Goal: Task Accomplishment & Management: Manage account settings

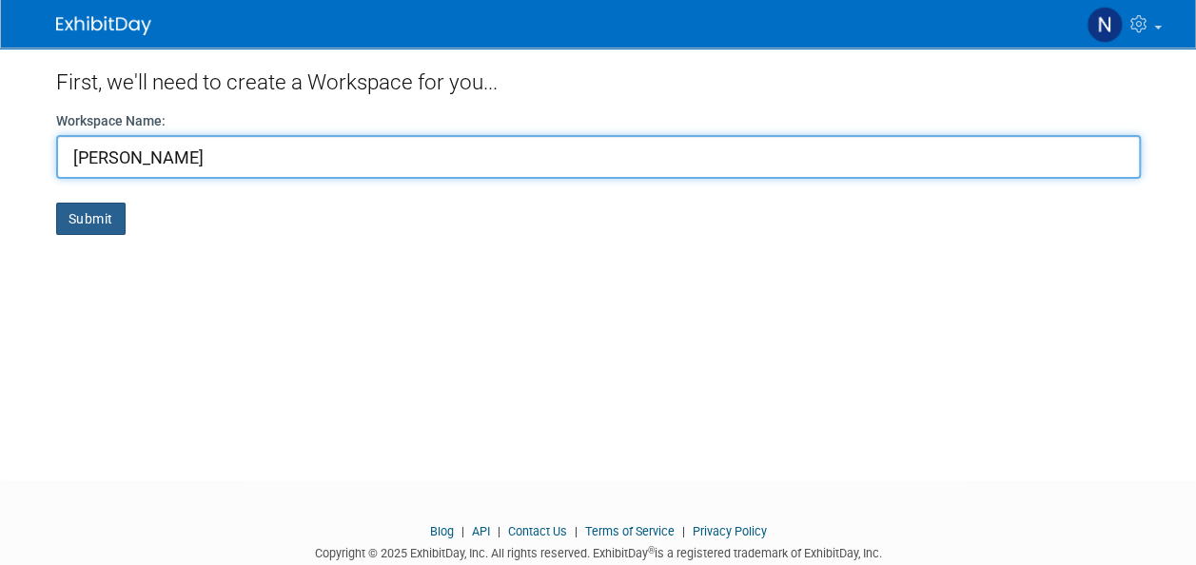
type input "[PERSON_NAME]"
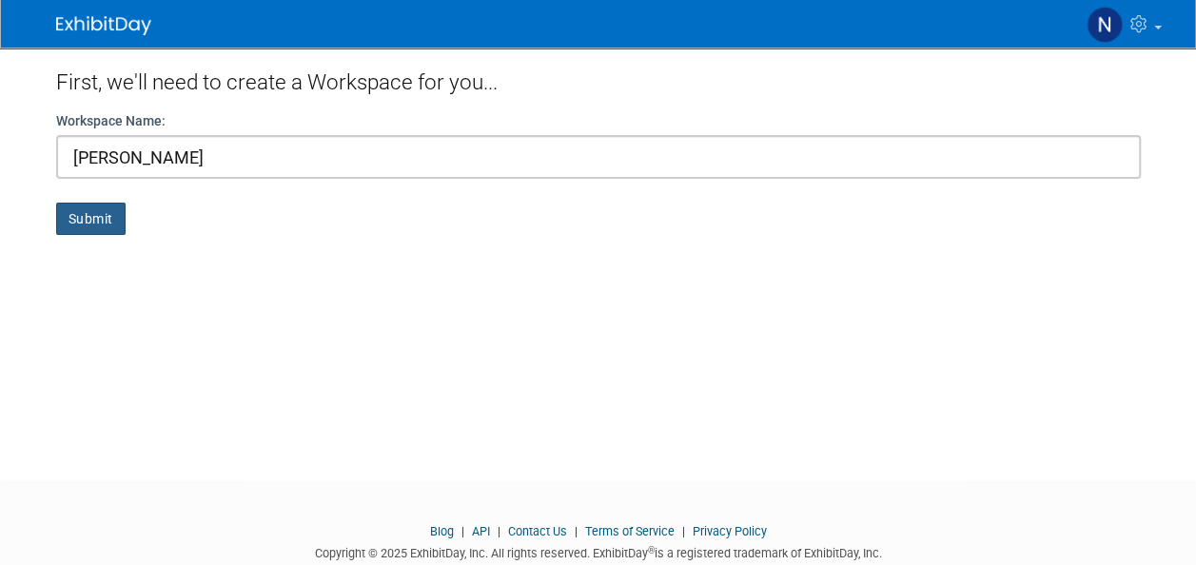
click at [89, 222] on button "Submit" at bounding box center [90, 219] width 69 height 32
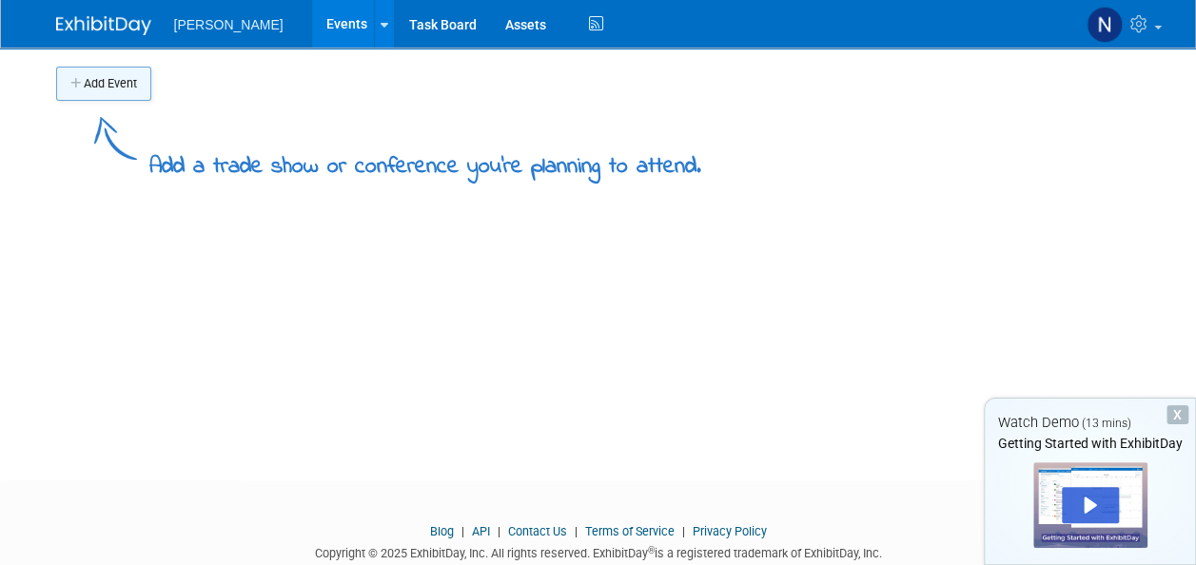
click at [114, 76] on button "Add Event" at bounding box center [103, 84] width 95 height 34
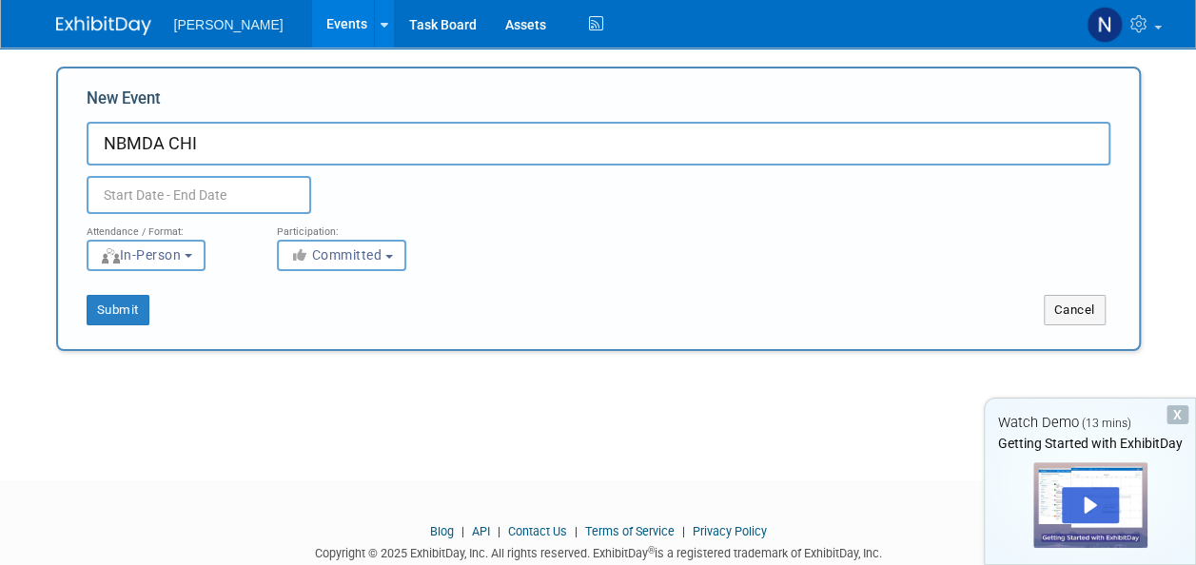
type input "NBMDA CHI"
click at [141, 199] on input "text" at bounding box center [199, 195] width 224 height 38
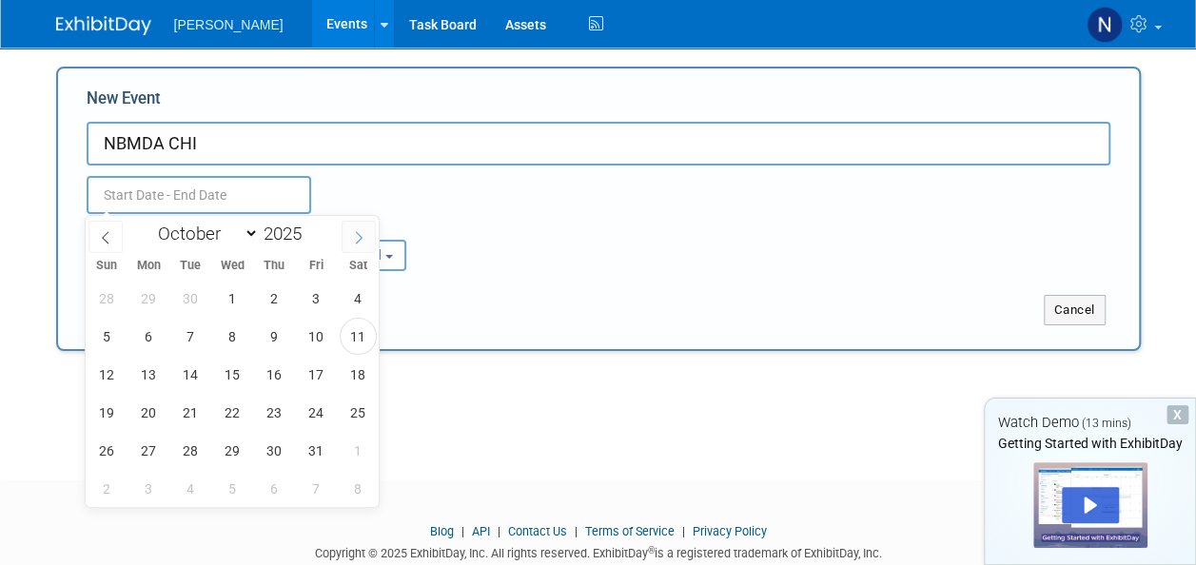
click at [360, 237] on icon at bounding box center [358, 237] width 13 height 13
select select "10"
click at [188, 336] on span "4" at bounding box center [190, 336] width 37 height 37
click at [274, 331] on span "6" at bounding box center [274, 336] width 37 height 37
type input "[DATE] to [DATE]"
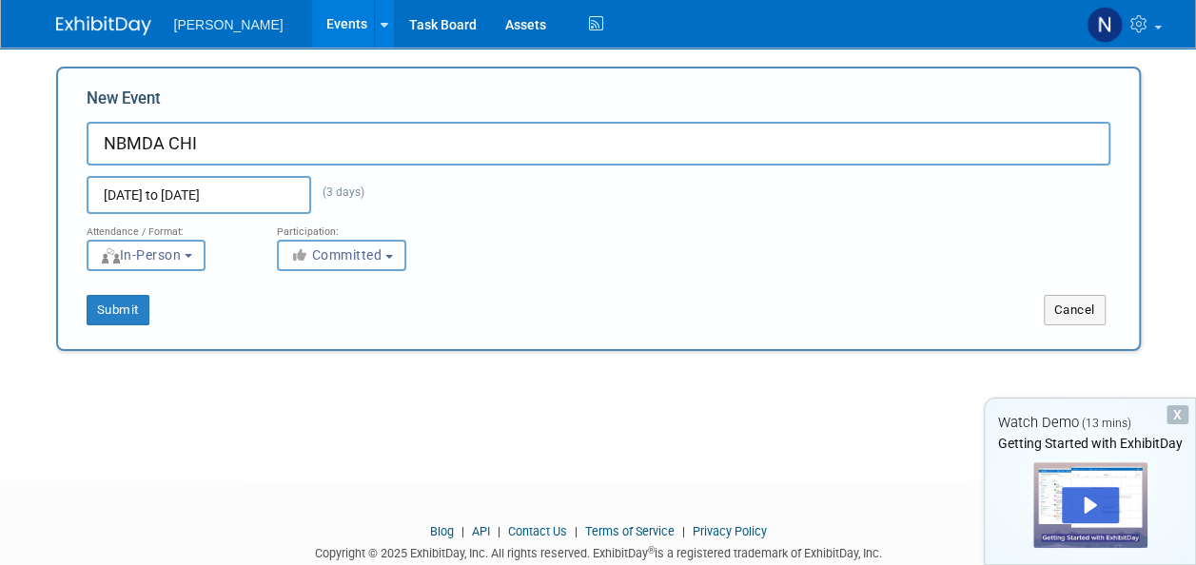
click at [335, 255] on span "Committed" at bounding box center [336, 254] width 92 height 15
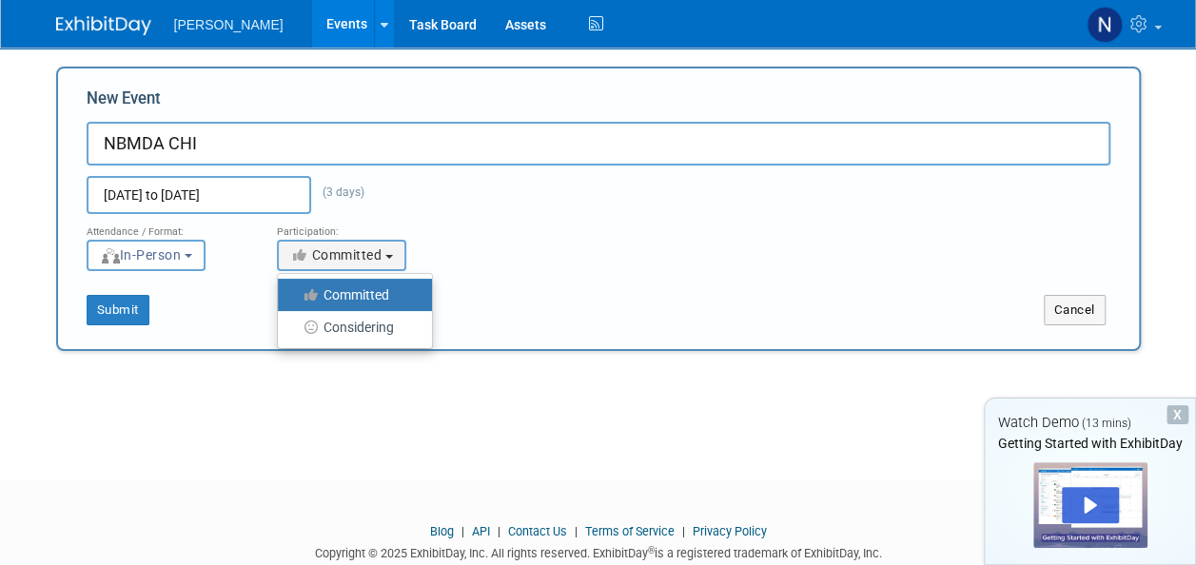
click at [358, 291] on label "Committed" at bounding box center [350, 295] width 126 height 25
click at [295, 291] on input "Committed" at bounding box center [289, 295] width 12 height 12
click at [135, 318] on button "Submit" at bounding box center [118, 310] width 63 height 30
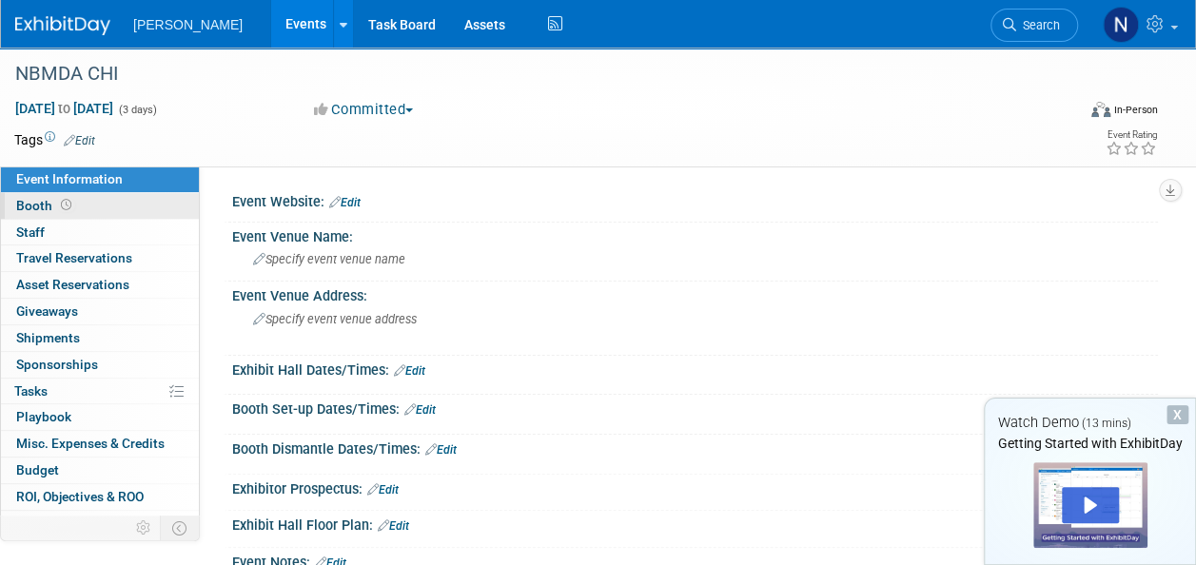
click at [74, 196] on link "Booth" at bounding box center [100, 206] width 198 height 26
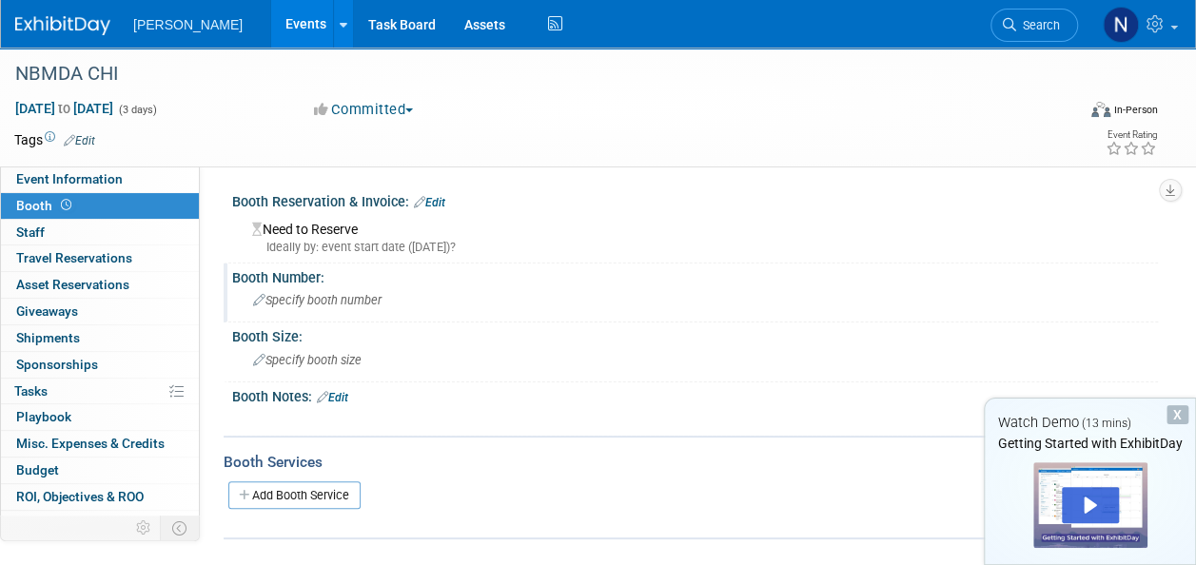
click at [329, 304] on span "Specify booth number" at bounding box center [317, 300] width 128 height 14
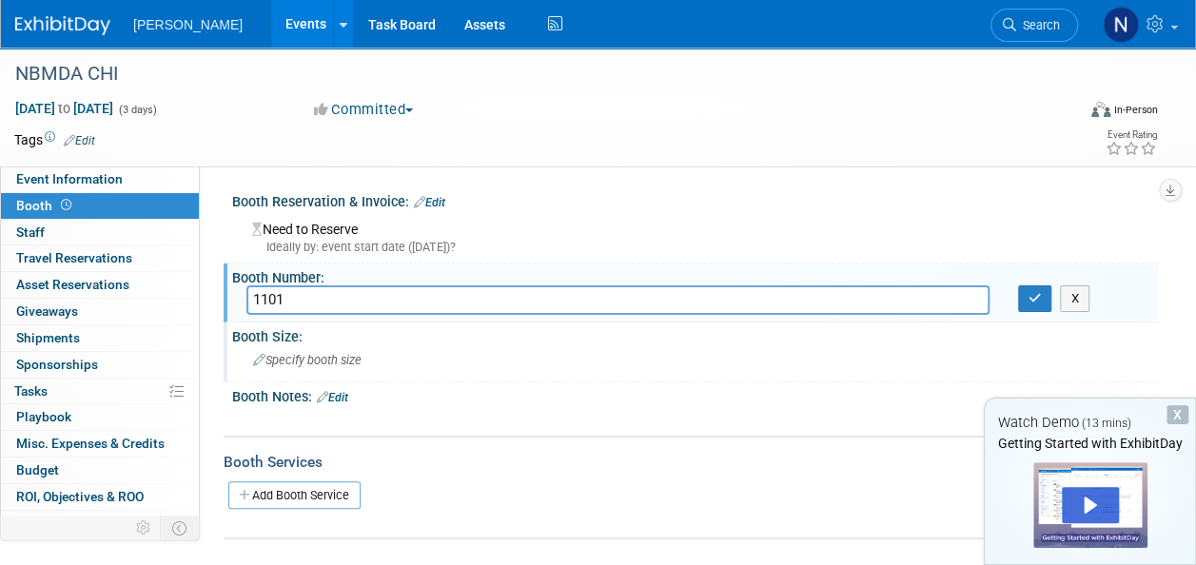
type input "1101"
click at [316, 363] on span "Specify booth size" at bounding box center [307, 360] width 108 height 14
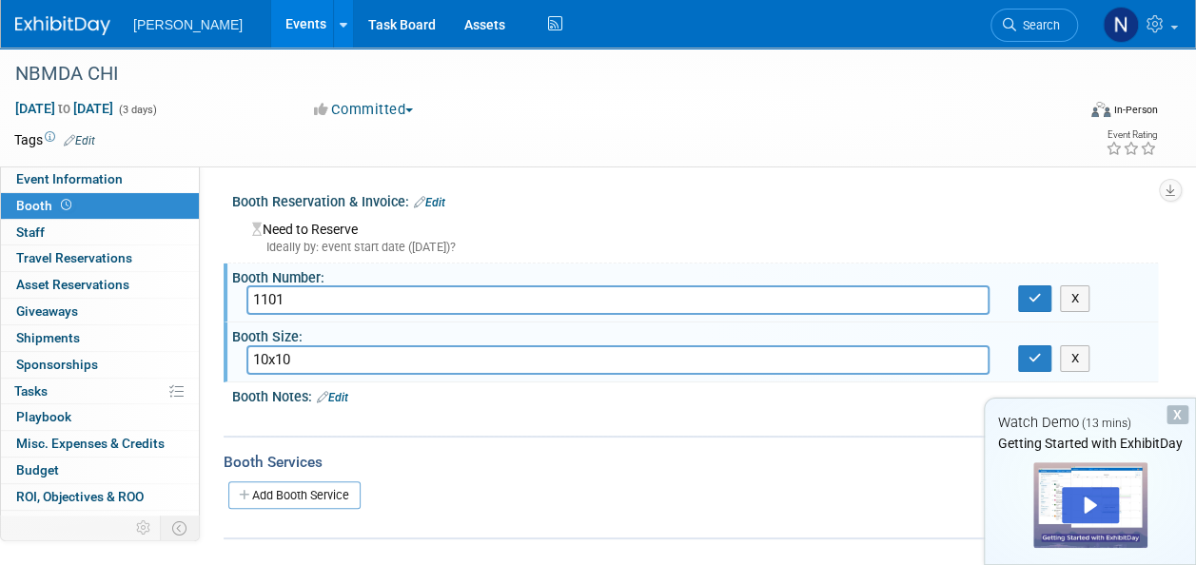
type input "10x10"
click at [298, 405] on div "X" at bounding box center [693, 410] width 902 height 10
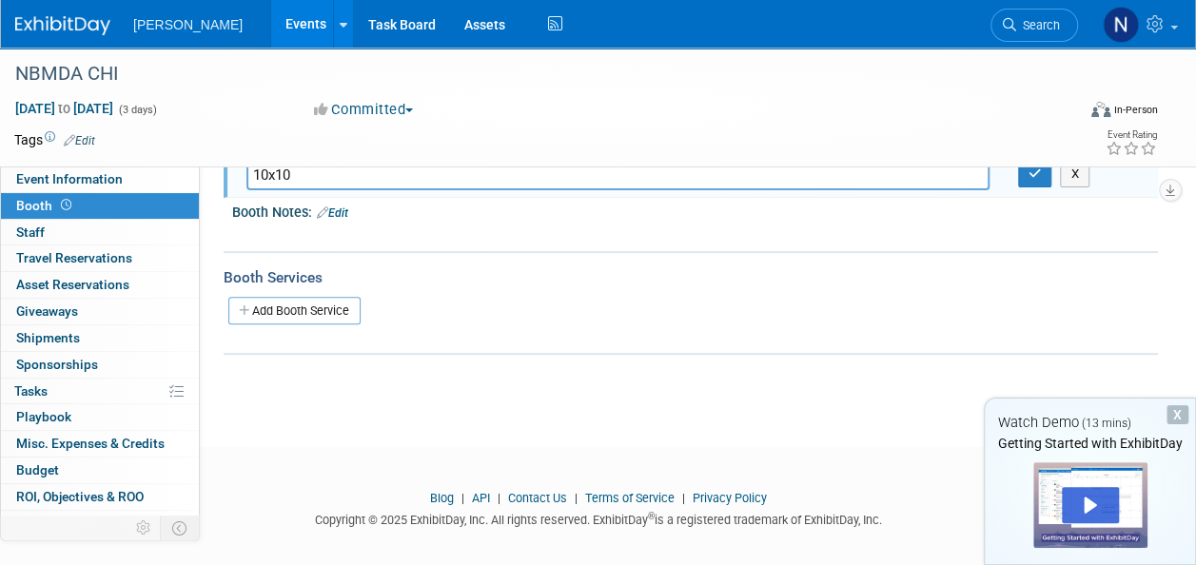
scroll to position [200, 0]
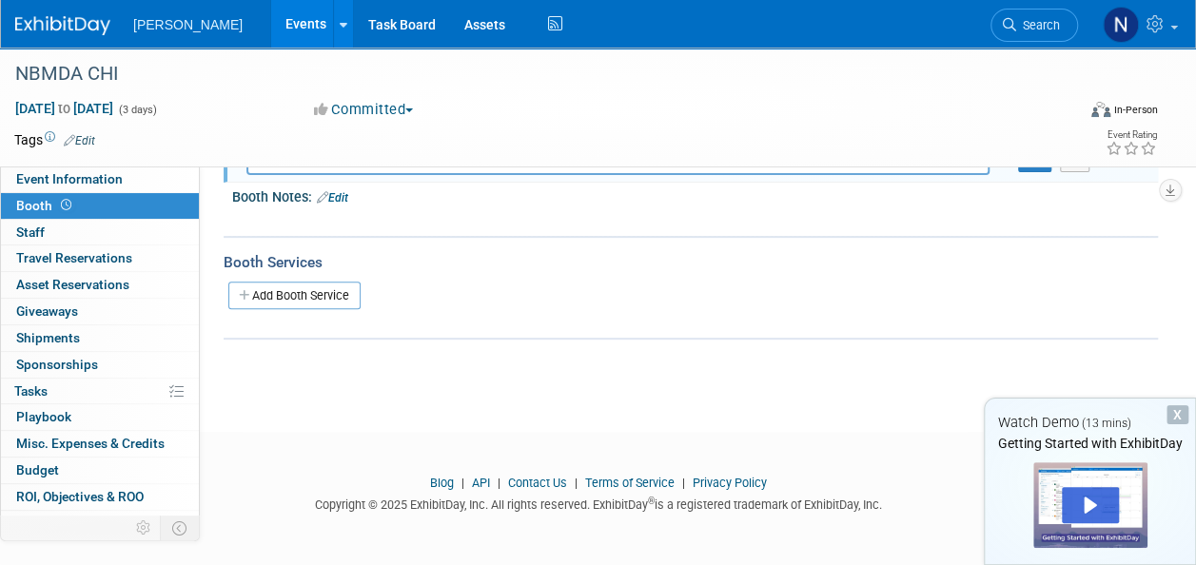
click at [341, 196] on link "Edit" at bounding box center [332, 197] width 31 height 13
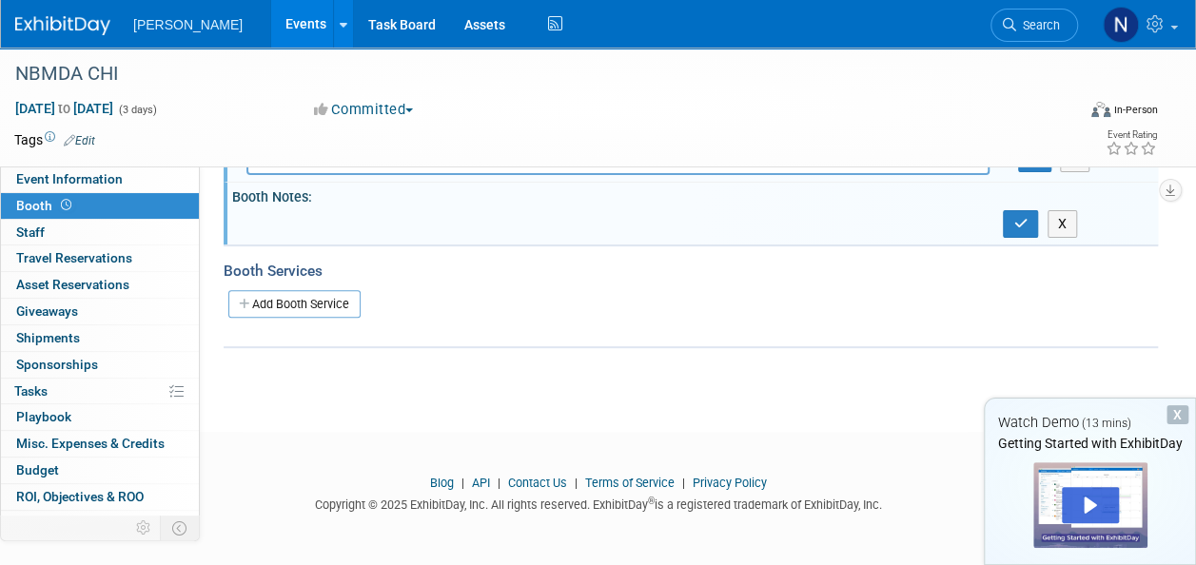
click at [280, 230] on div "X" at bounding box center [695, 222] width 926 height 34
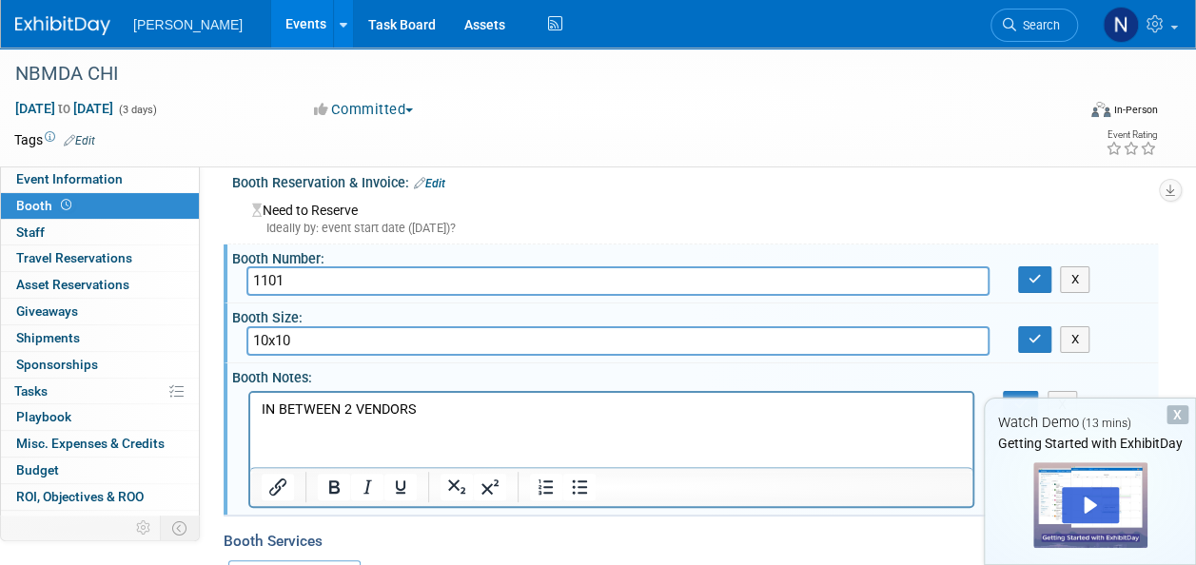
scroll to position [0, 0]
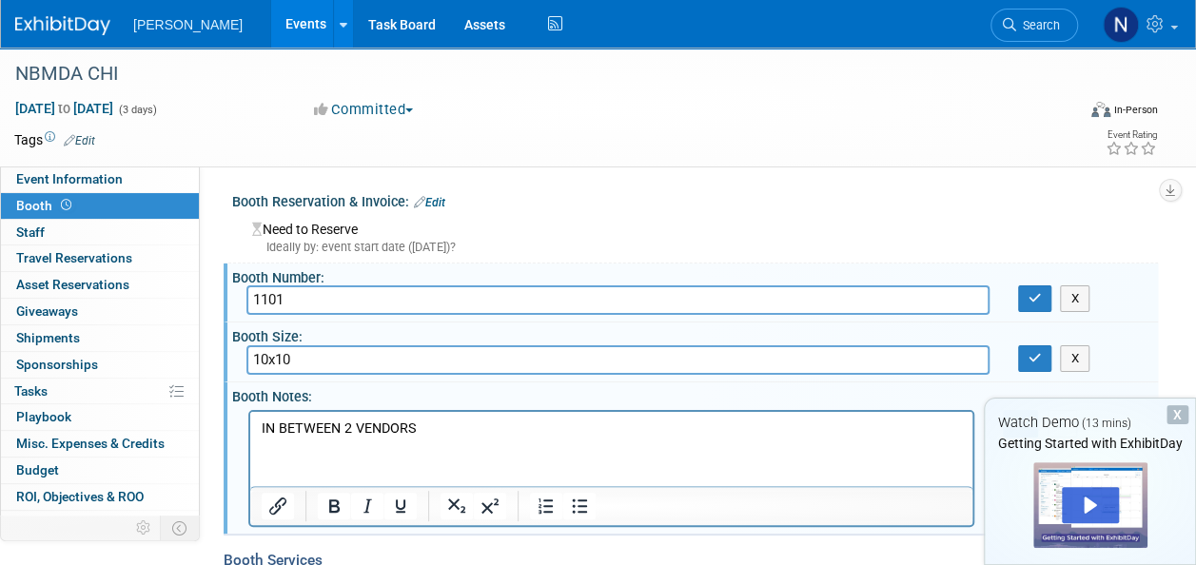
click at [342, 248] on div "Ideally by: event start date ([DATE])?" at bounding box center [697, 247] width 891 height 17
click at [114, 181] on span "Event Information" at bounding box center [69, 178] width 107 height 15
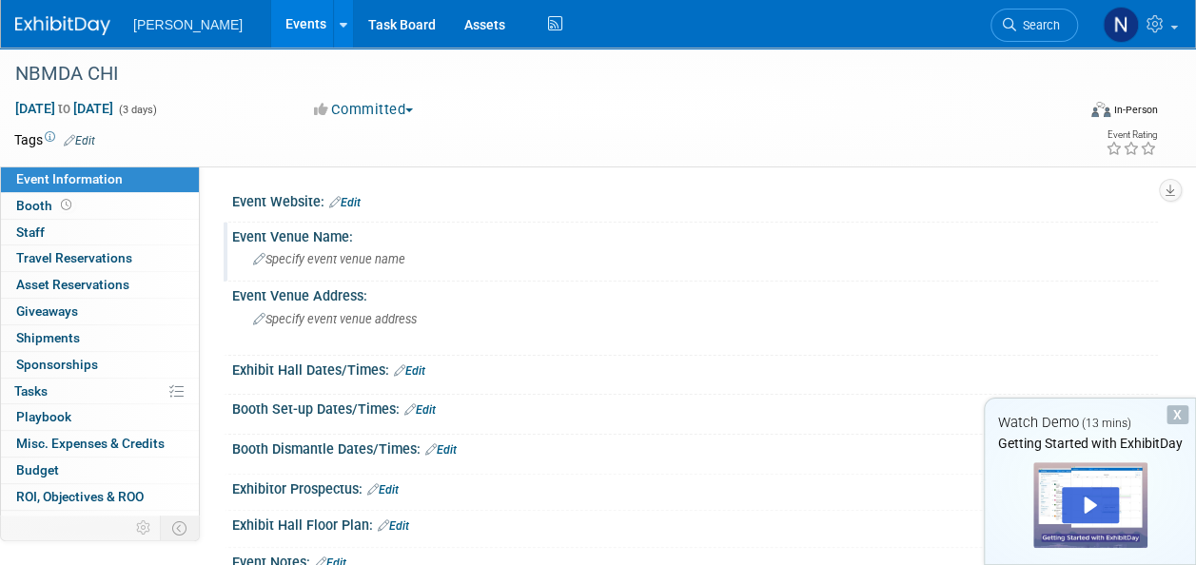
click at [367, 272] on div "Specify event venue name" at bounding box center [694, 258] width 897 height 29
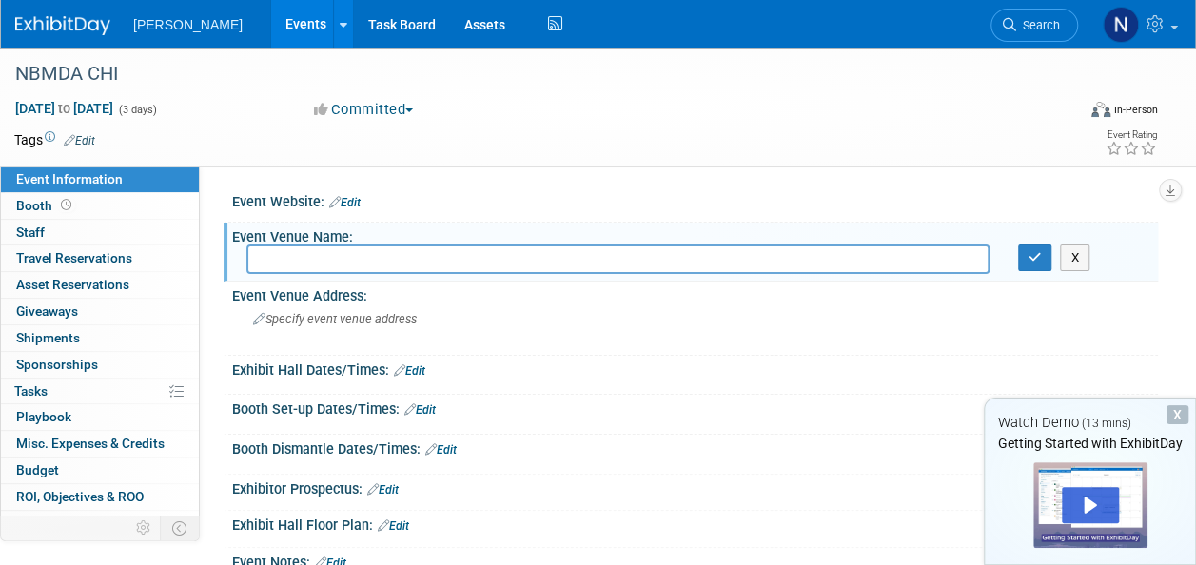
click at [344, 206] on link "Edit" at bounding box center [344, 202] width 31 height 13
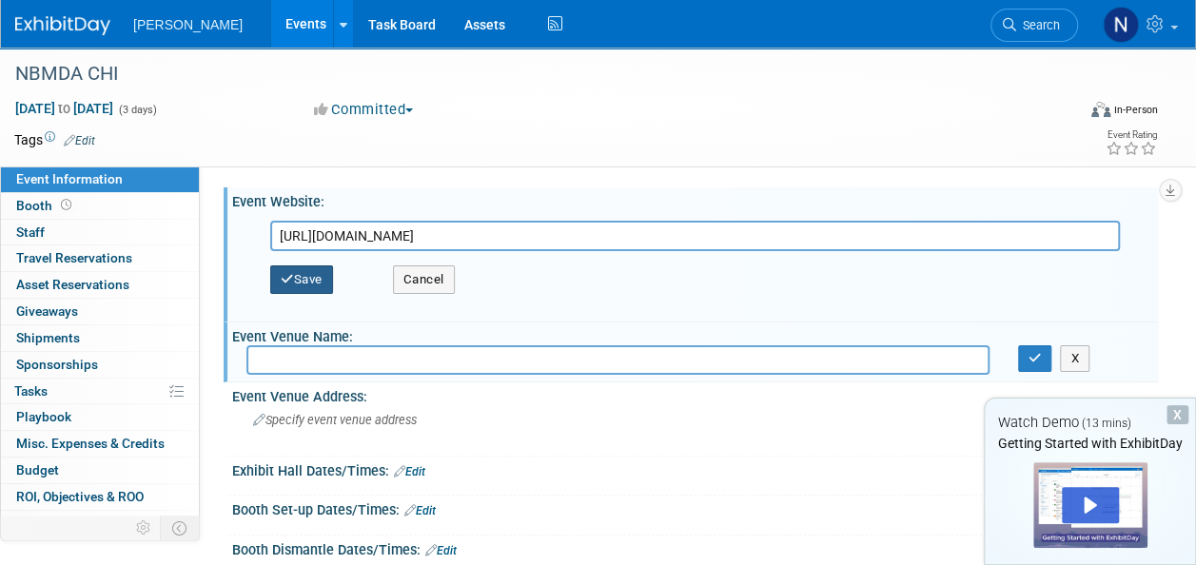
type input "[URL][DOMAIN_NAME]"
click at [308, 272] on button "Save" at bounding box center [301, 279] width 63 height 29
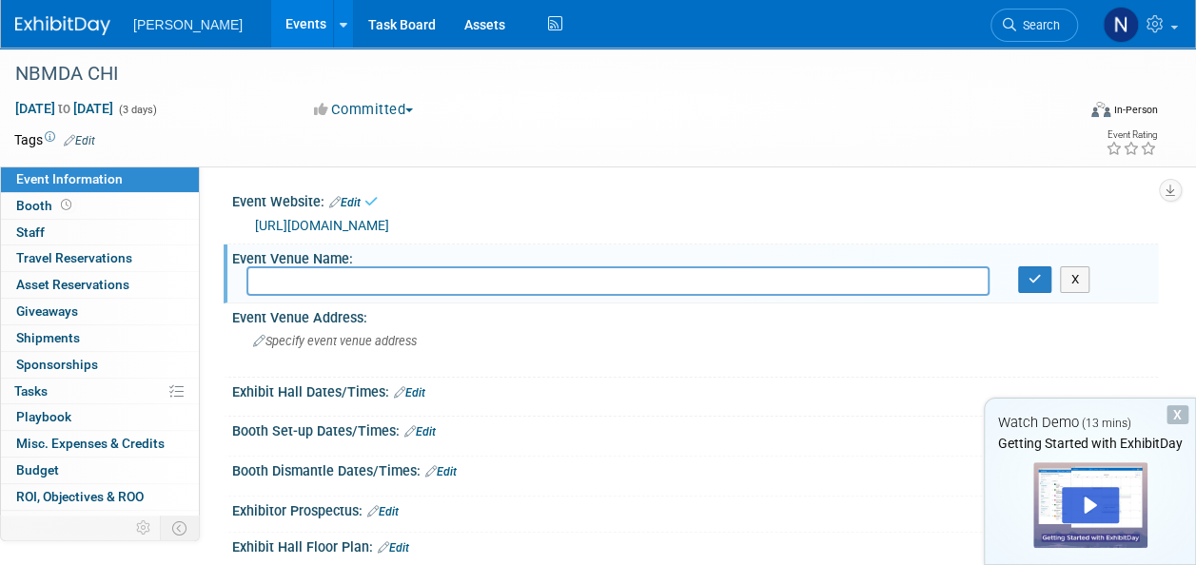
click at [308, 280] on input "text" at bounding box center [617, 280] width 743 height 29
type input "h"
type input "HYAT REGENCY"
click at [425, 340] on div "Specify event venue address" at bounding box center [424, 348] width 357 height 44
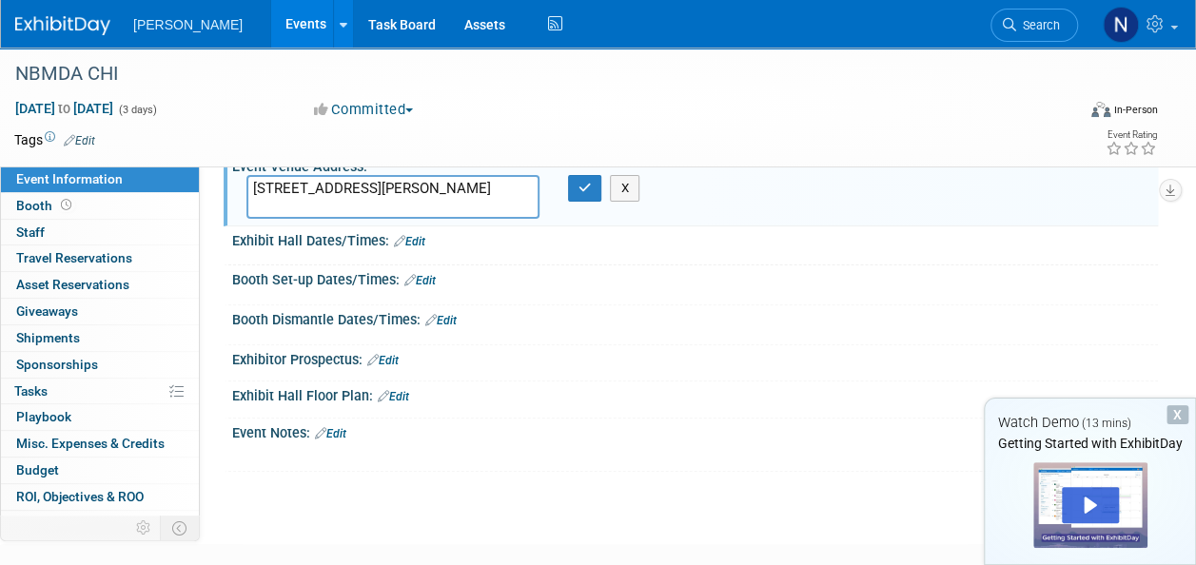
scroll to position [152, 0]
type textarea "[STREET_ADDRESS][PERSON_NAME]"
click at [399, 392] on link "Edit" at bounding box center [393, 395] width 31 height 13
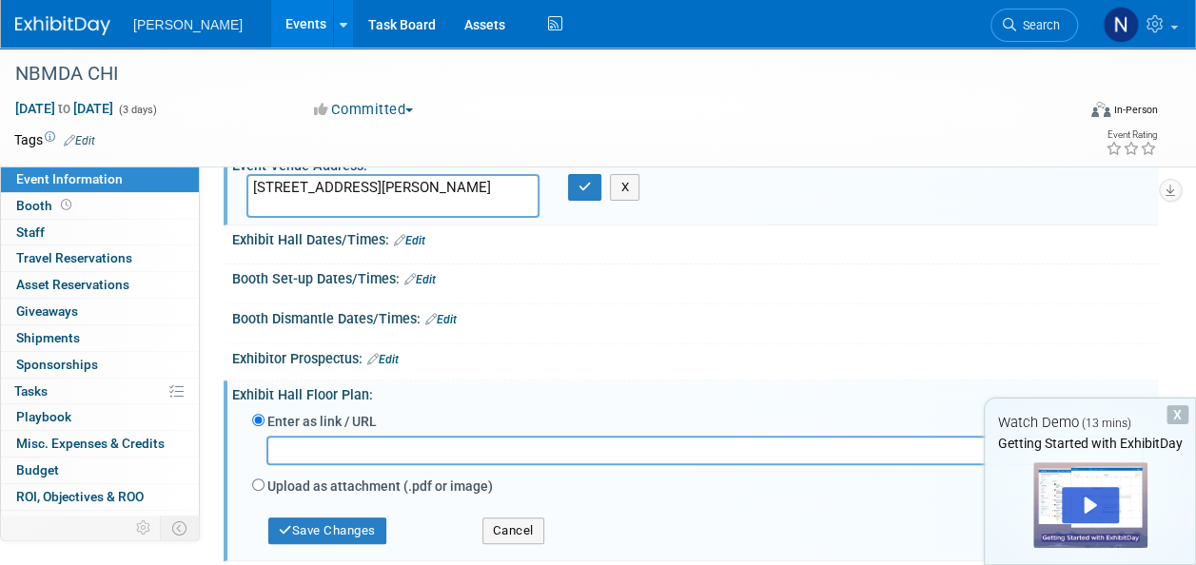
click at [433, 458] on input "text" at bounding box center [704, 450] width 877 height 29
paste input "[URL][DOMAIN_NAME]"
type input "[URL][DOMAIN_NAME]"
click at [360, 523] on button "Save Changes" at bounding box center [327, 530] width 118 height 27
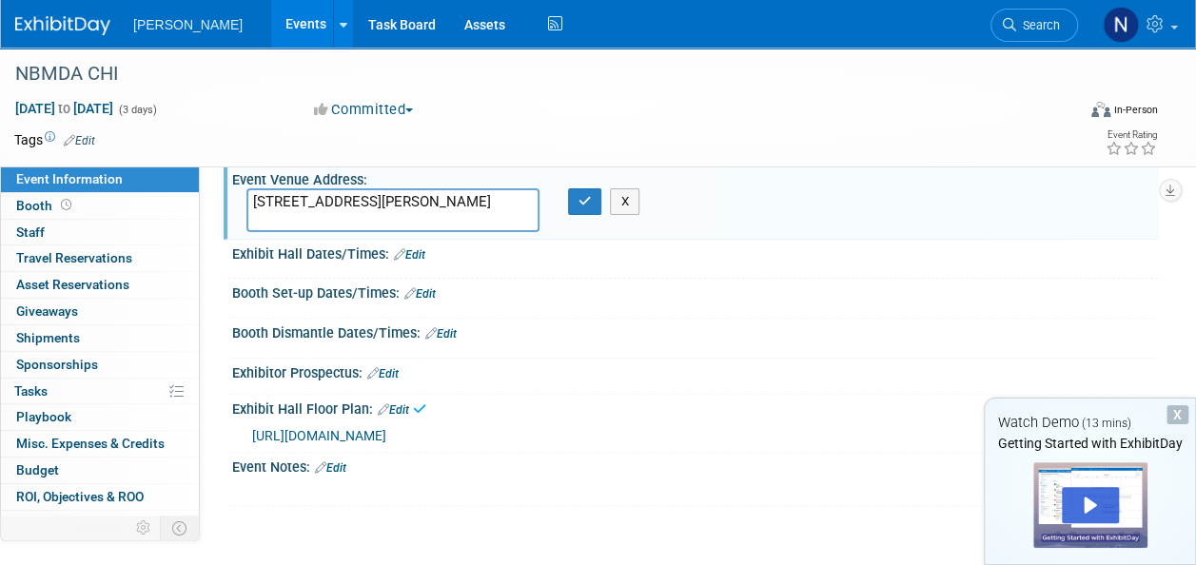
scroll to position [137, 0]
click at [49, 232] on link "0 Staff 0" at bounding box center [100, 233] width 198 height 26
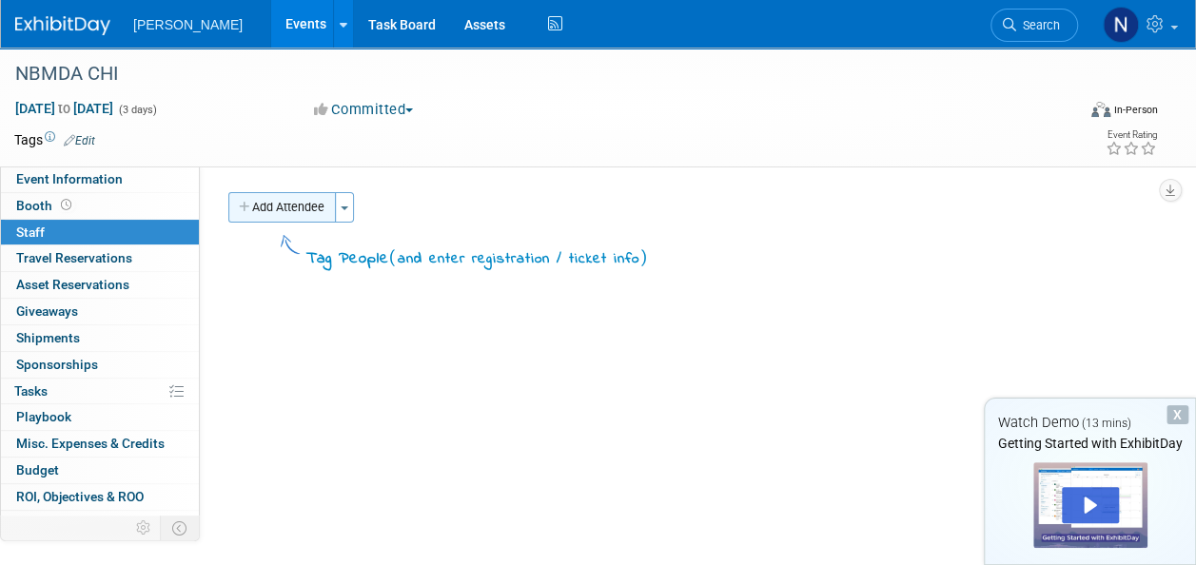
click at [284, 204] on button "Add Attendee" at bounding box center [281, 207] width 107 height 30
select select "65ee7ff2-09e8-4cd1-8712-29c291a1d212"
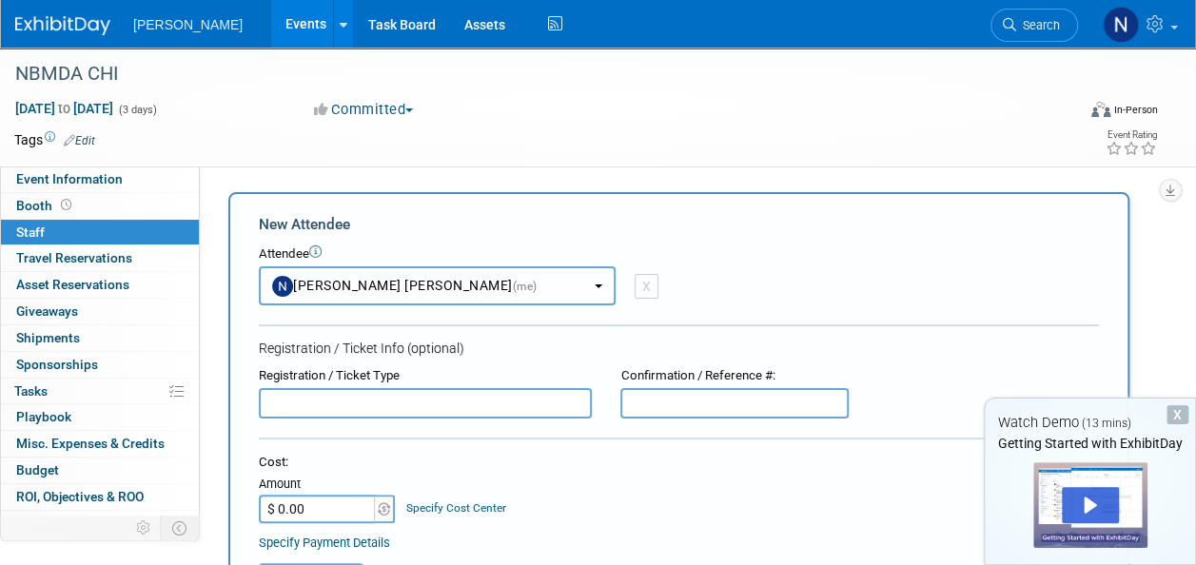
click at [512, 278] on span "[PERSON_NAME] [PERSON_NAME] (me)" at bounding box center [404, 285] width 265 height 15
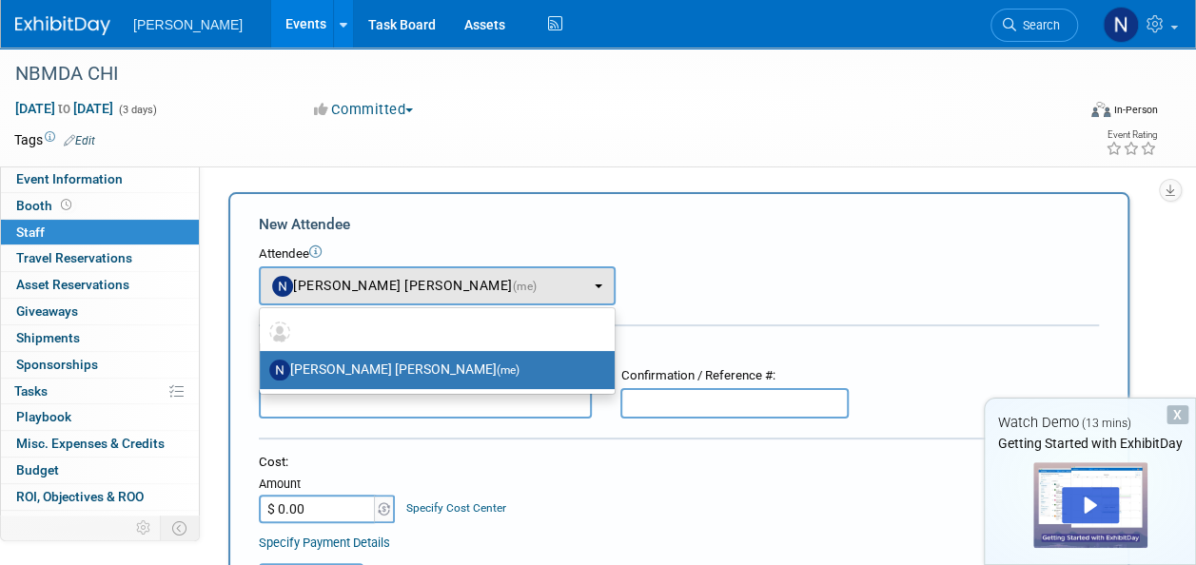
click at [501, 366] on label "[PERSON_NAME] [PERSON_NAME] (me)" at bounding box center [432, 370] width 326 height 30
click at [263, 366] on input "[PERSON_NAME] [PERSON_NAME] (me)" at bounding box center [256, 367] width 12 height 12
click at [455, 407] on input "text" at bounding box center [425, 403] width 333 height 30
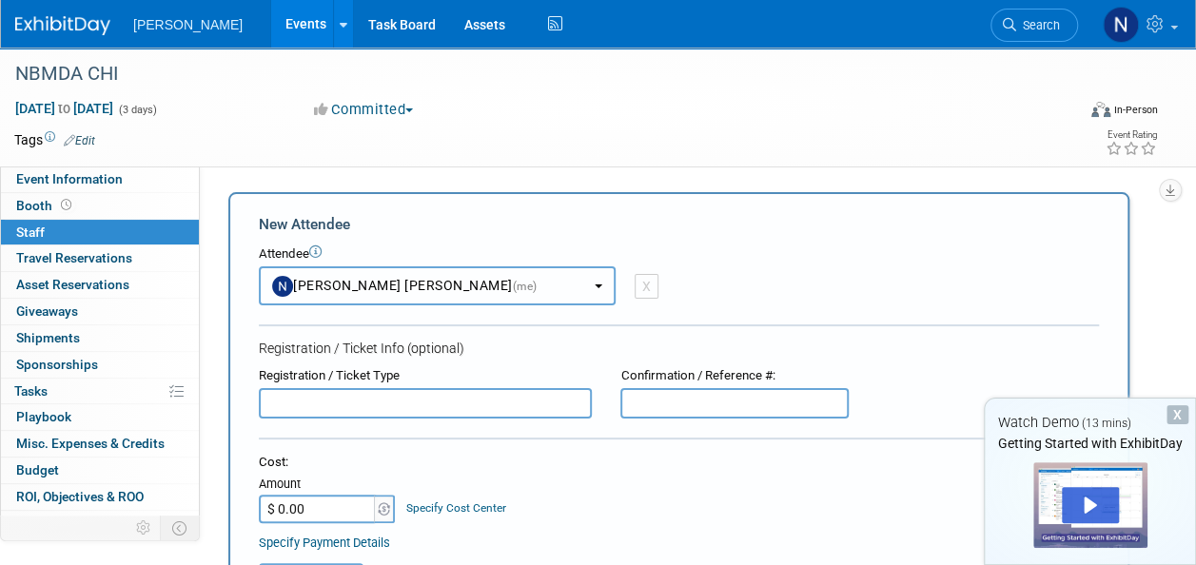
click at [513, 285] on span "(me)" at bounding box center [525, 286] width 25 height 13
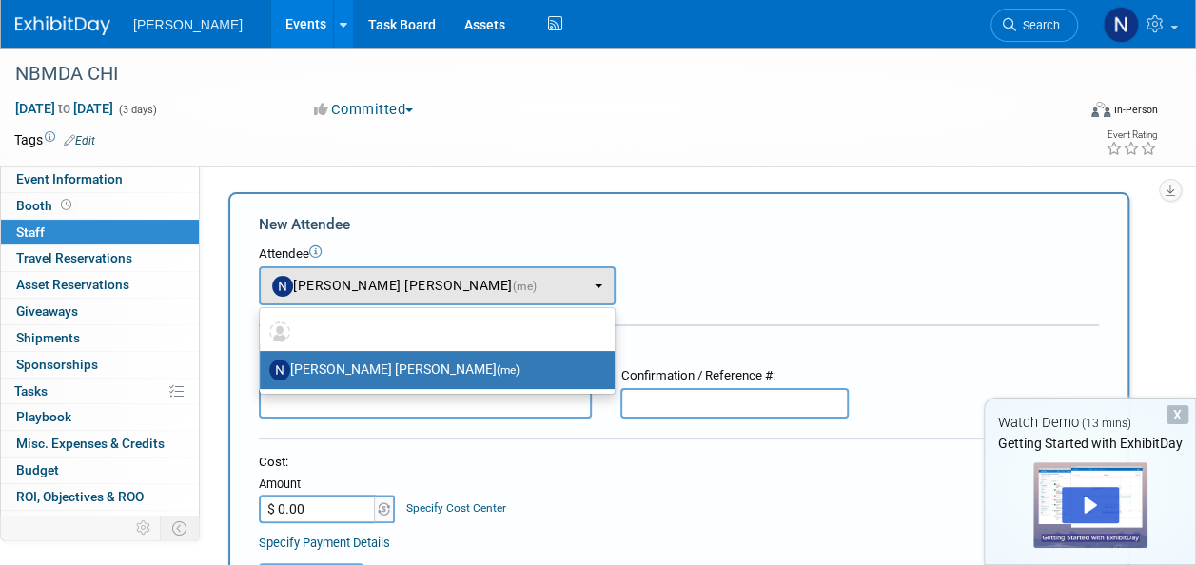
click at [529, 364] on label "[PERSON_NAME] [PERSON_NAME] (me)" at bounding box center [432, 370] width 326 height 30
click at [263, 364] on input "[PERSON_NAME] [PERSON_NAME] (me)" at bounding box center [256, 367] width 12 height 12
click at [501, 410] on input "text" at bounding box center [425, 403] width 333 height 30
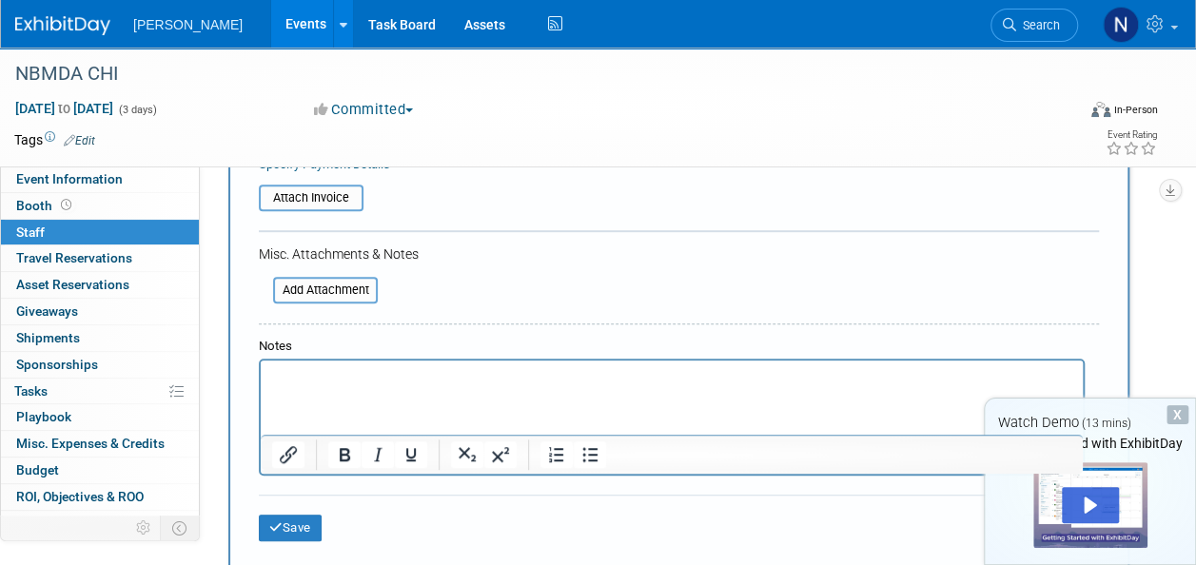
scroll to position [380, 0]
click at [283, 557] on div "New Attendee Attendee <img src="[URL][DOMAIN_NAME]" style="width: 22px; height:…" at bounding box center [678, 195] width 901 height 764
click at [283, 535] on button "Save" at bounding box center [290, 527] width 63 height 27
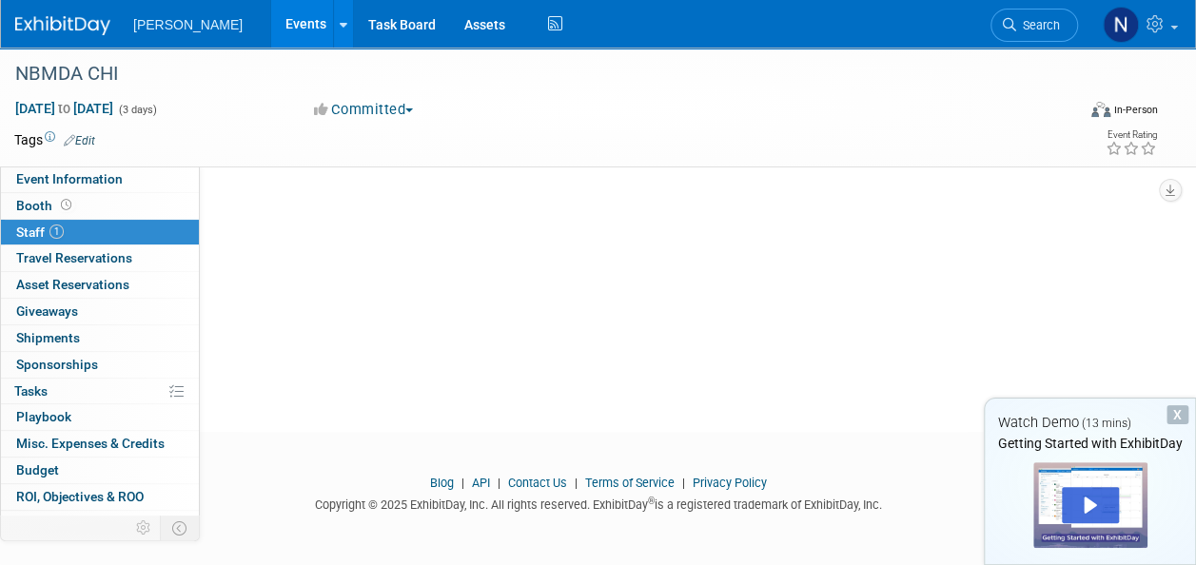
scroll to position [0, 0]
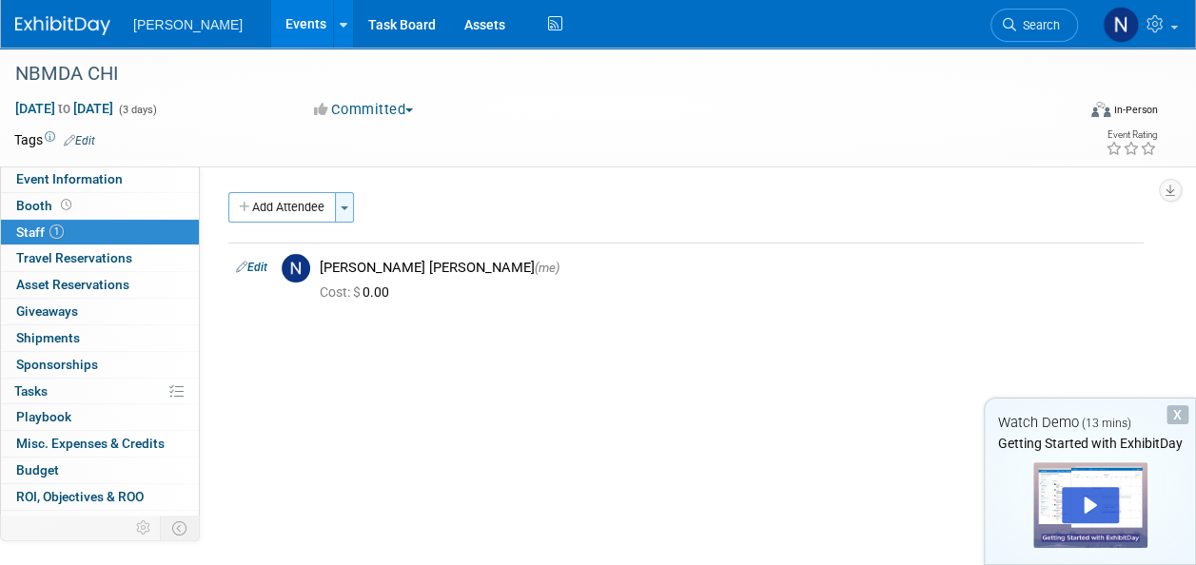
click at [349, 205] on button "Toggle Dropdown" at bounding box center [344, 207] width 19 height 30
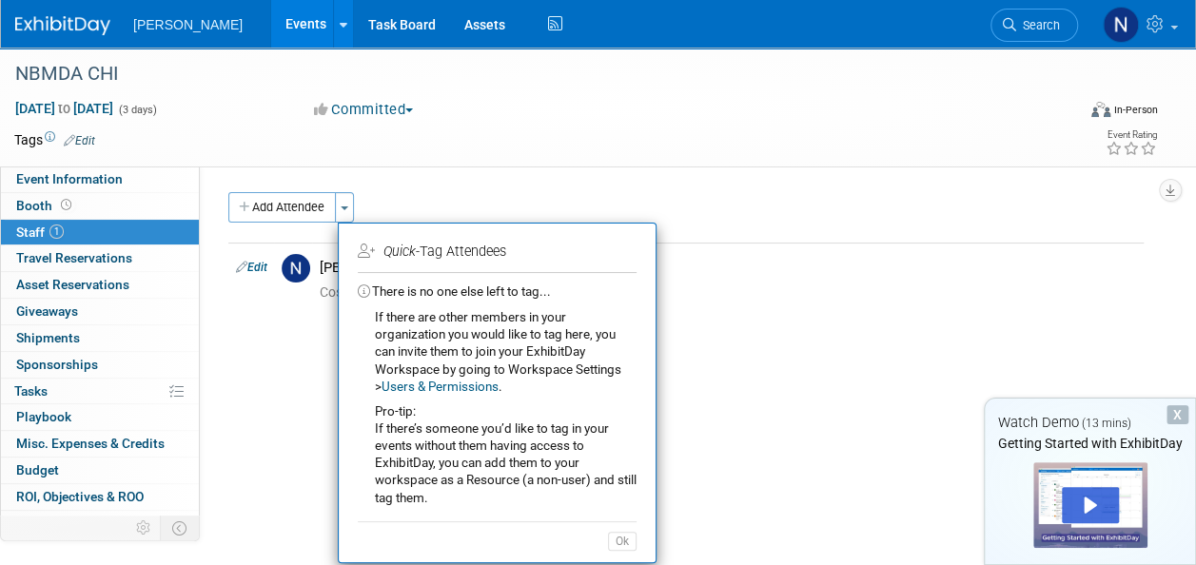
click at [428, 204] on div "Add Attendee Toggle Dropdown Quick -Tag Attendees Apply" at bounding box center [685, 207] width 915 height 30
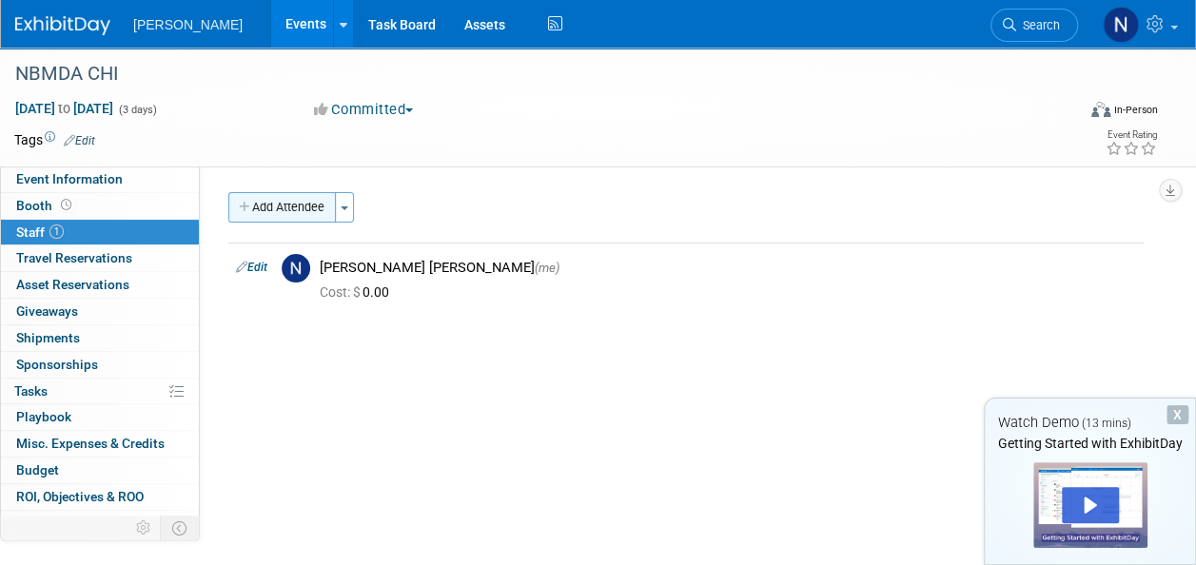
click at [319, 201] on button "Add Attendee" at bounding box center [281, 207] width 107 height 30
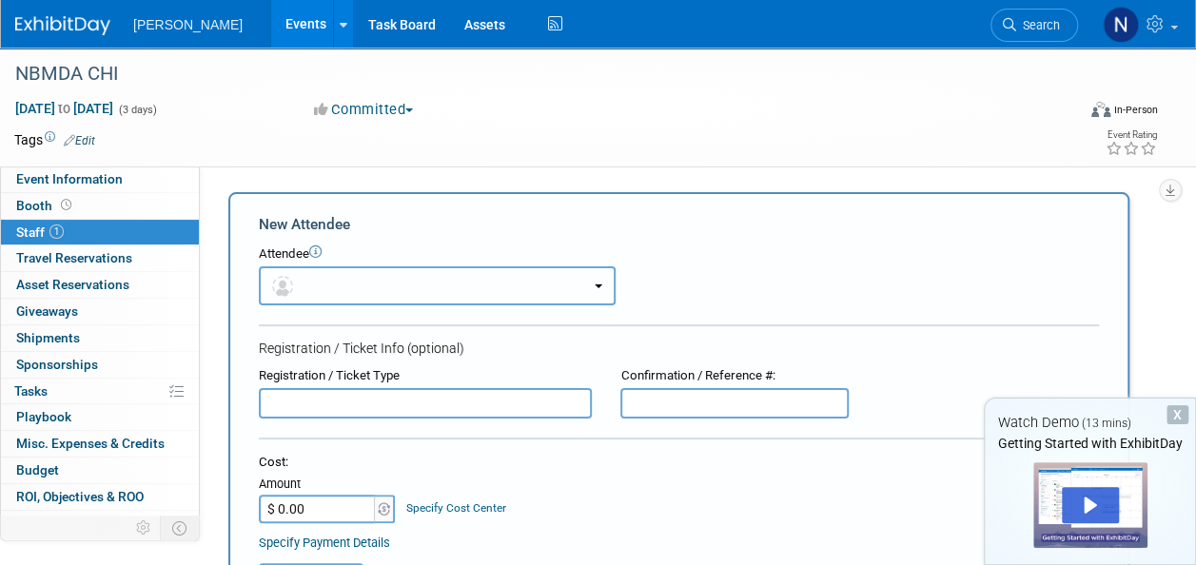
click at [337, 278] on button "button" at bounding box center [437, 285] width 357 height 39
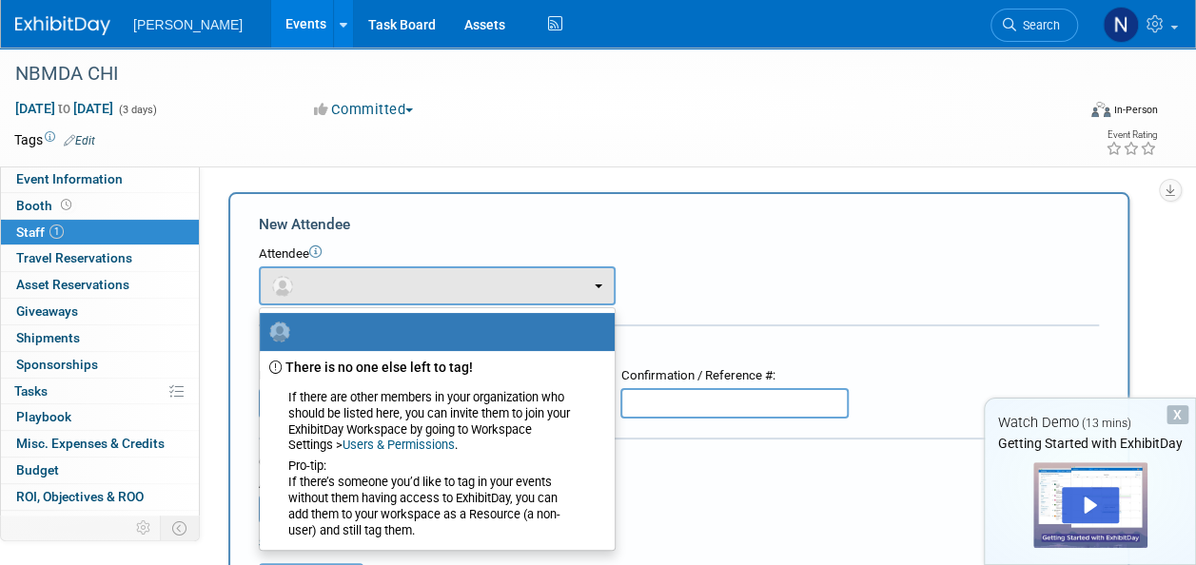
click at [378, 335] on label at bounding box center [432, 332] width 326 height 30
click at [263, 335] on input "radio" at bounding box center [256, 329] width 12 height 12
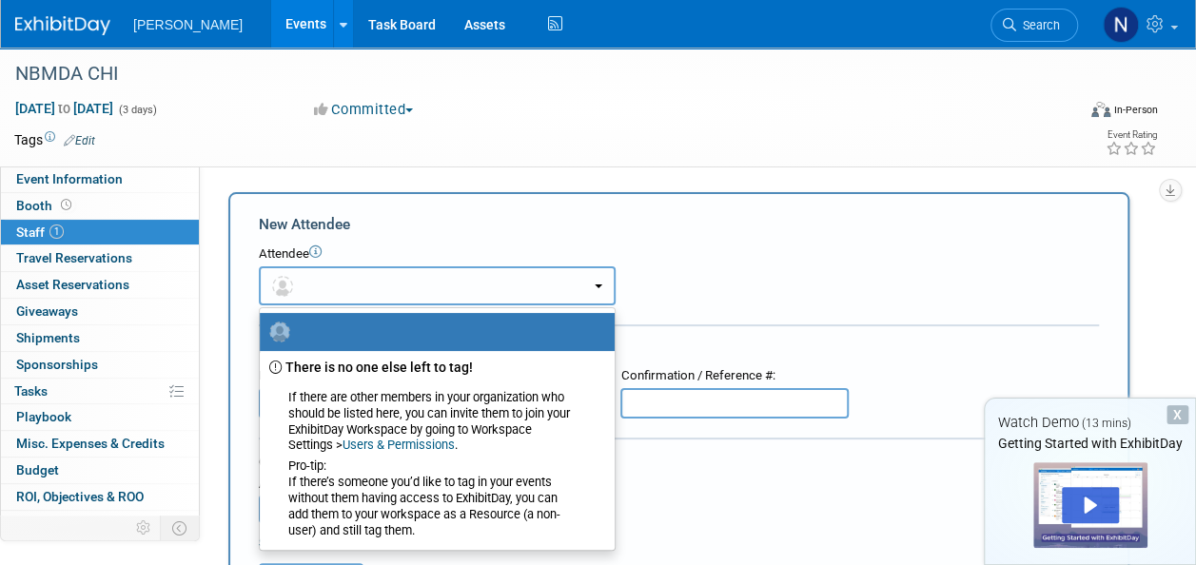
click at [365, 285] on button "button" at bounding box center [437, 285] width 357 height 39
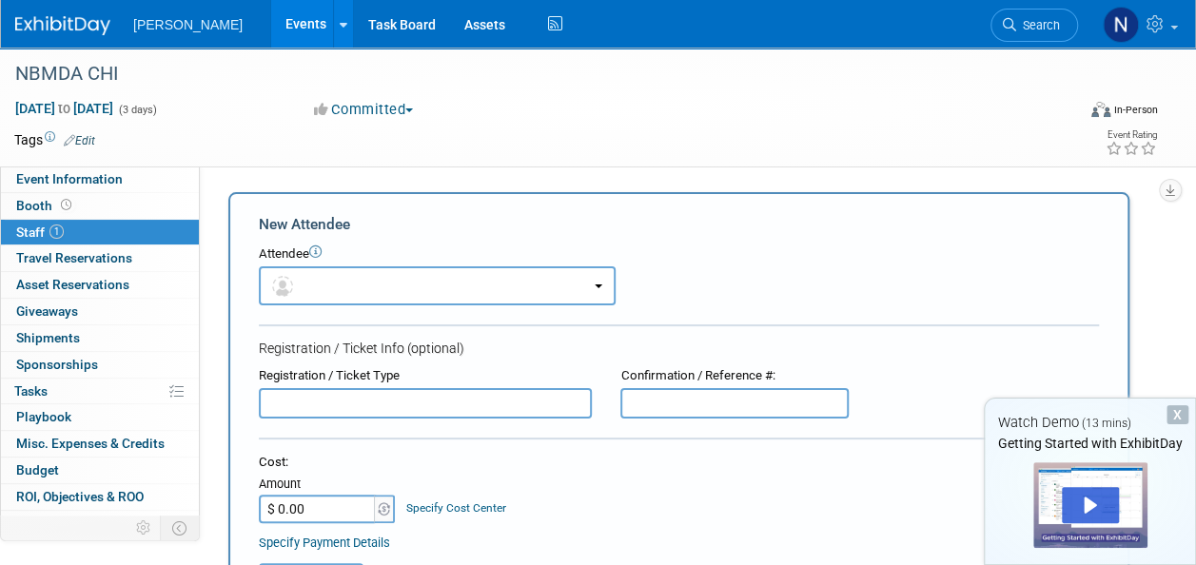
click at [339, 410] on input "text" at bounding box center [425, 403] width 333 height 30
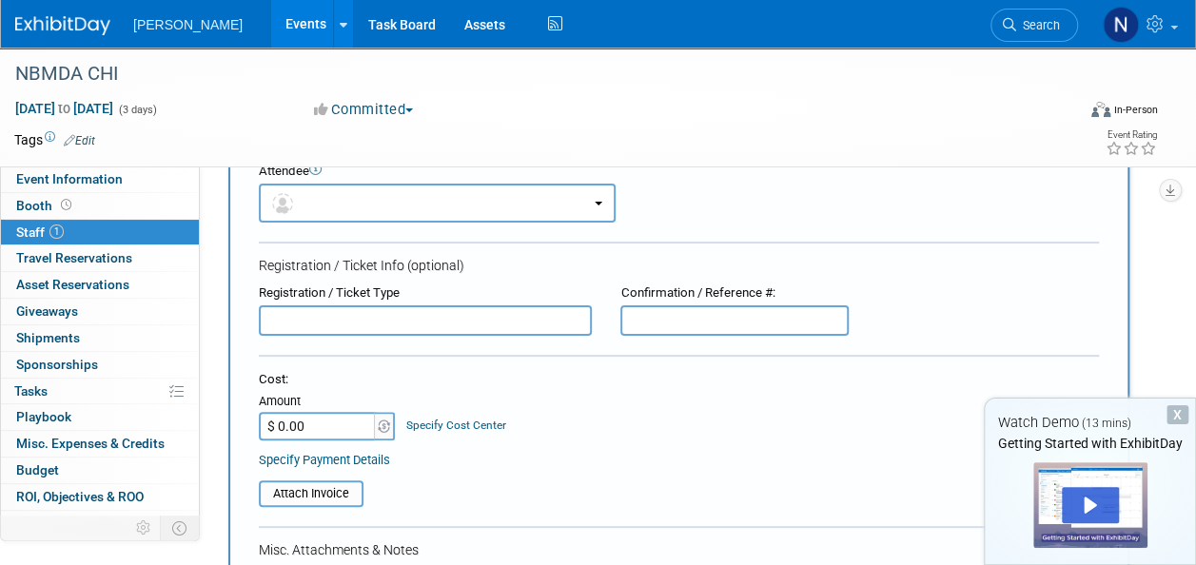
scroll to position [77, 0]
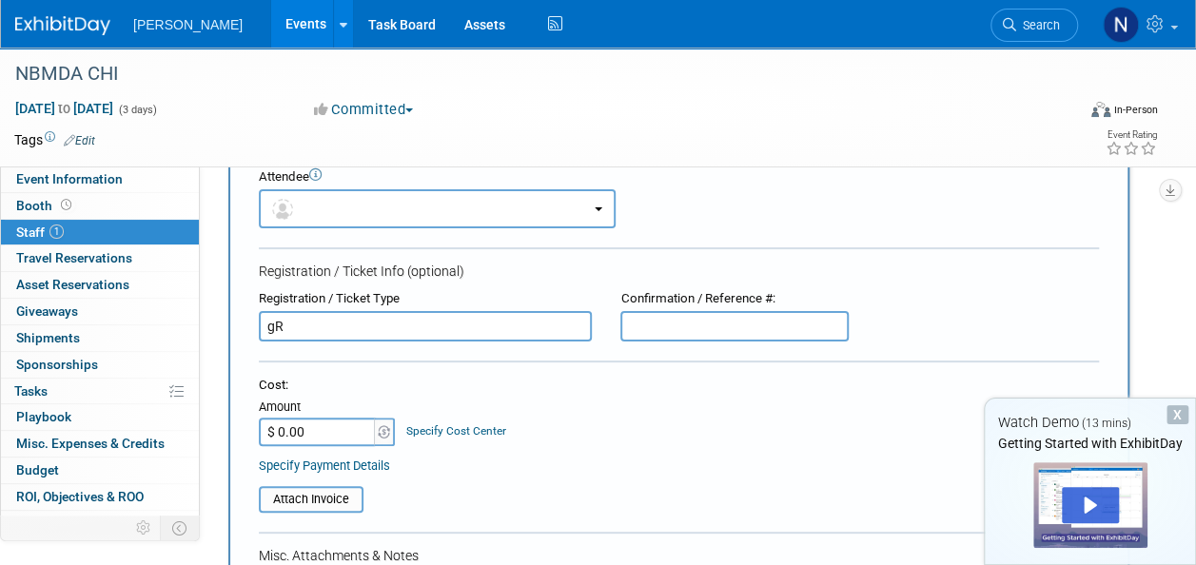
type input "g"
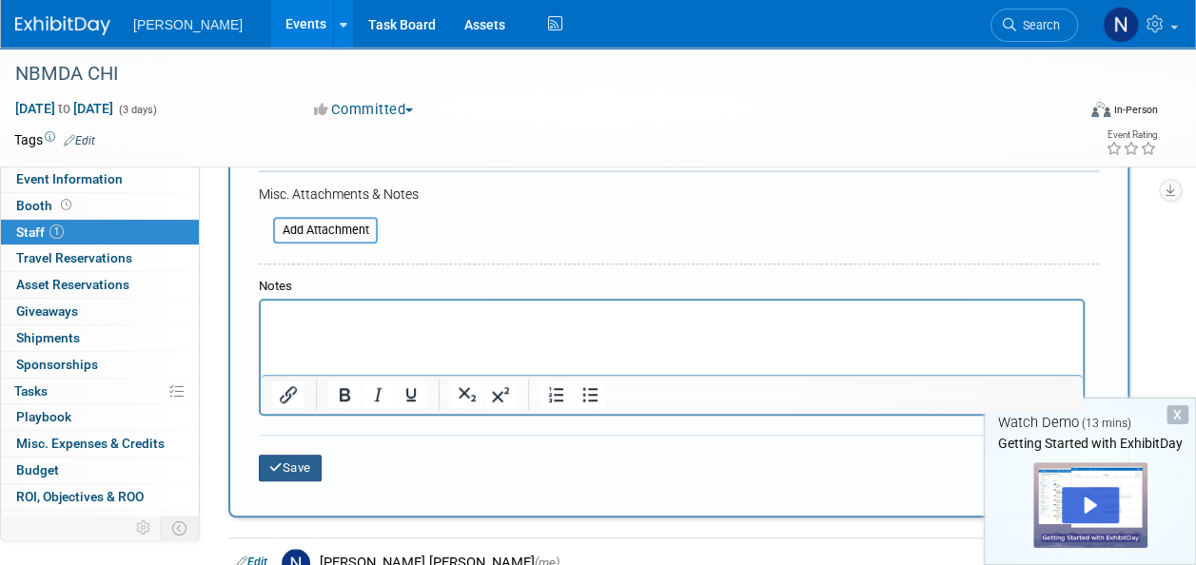
type input "[PERSON_NAME]"
click at [283, 472] on button "Save" at bounding box center [290, 468] width 63 height 27
click at [0, 0] on div at bounding box center [0, 0] width 0 height 0
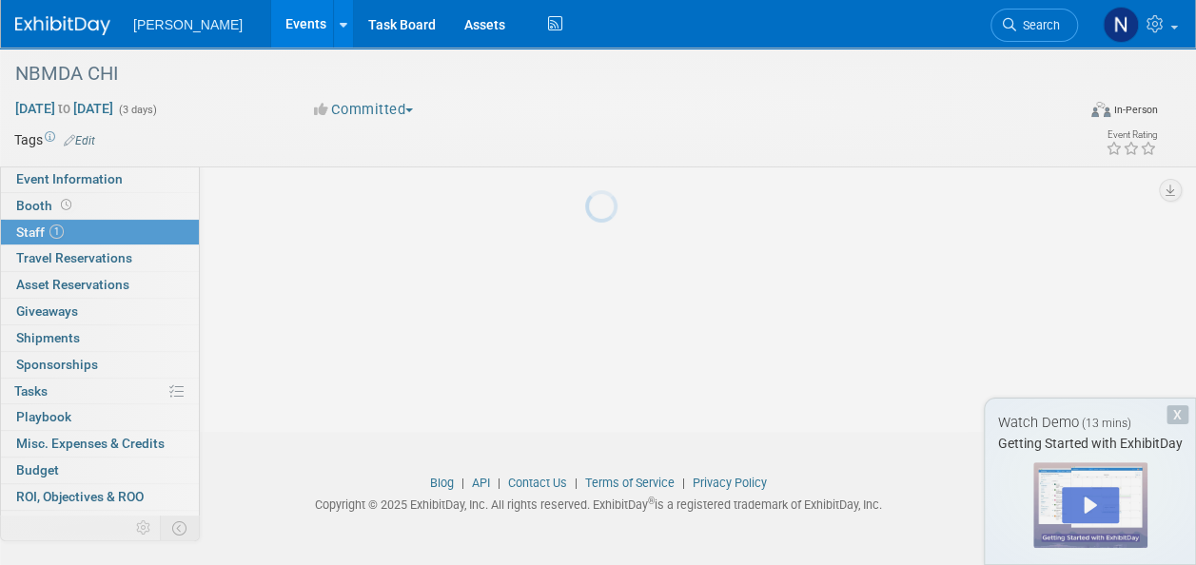
scroll to position [200, 0]
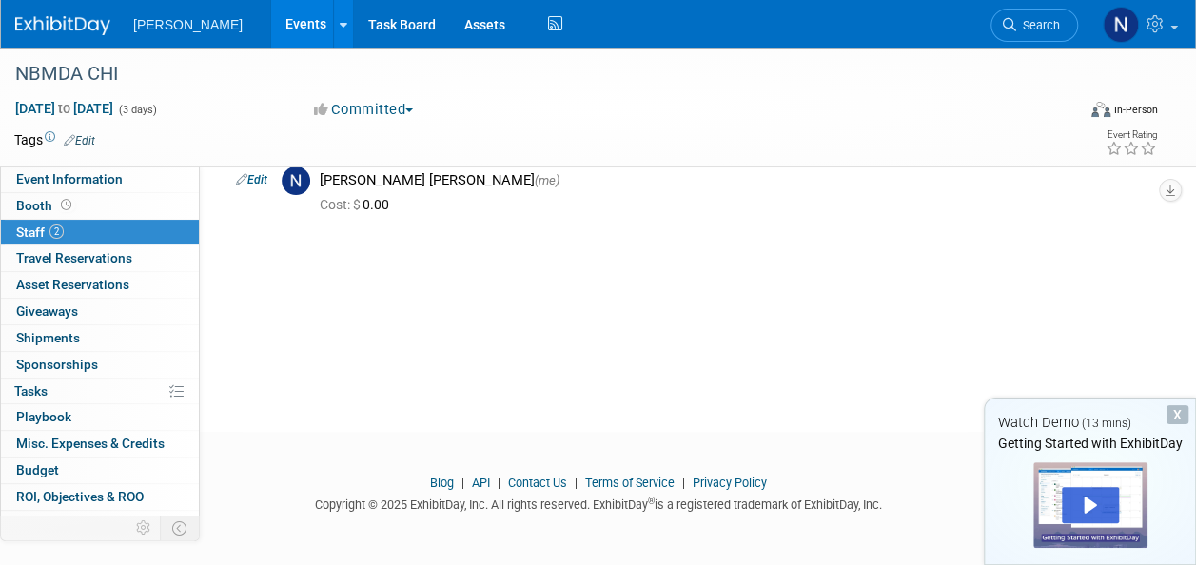
click at [283, 472] on div at bounding box center [598, 463] width 1196 height 24
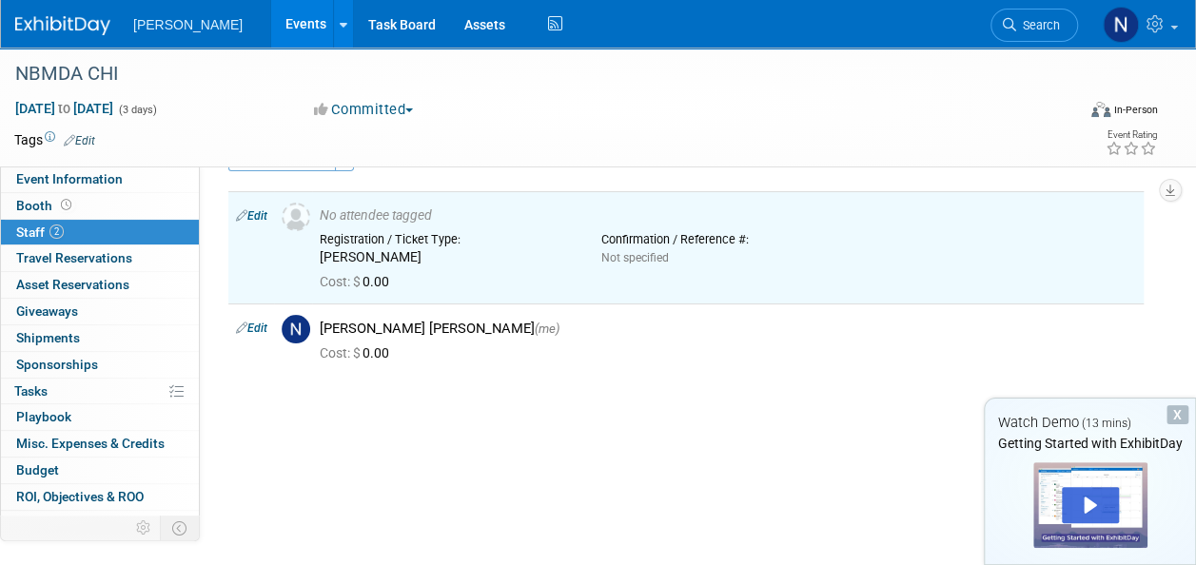
scroll to position [0, 0]
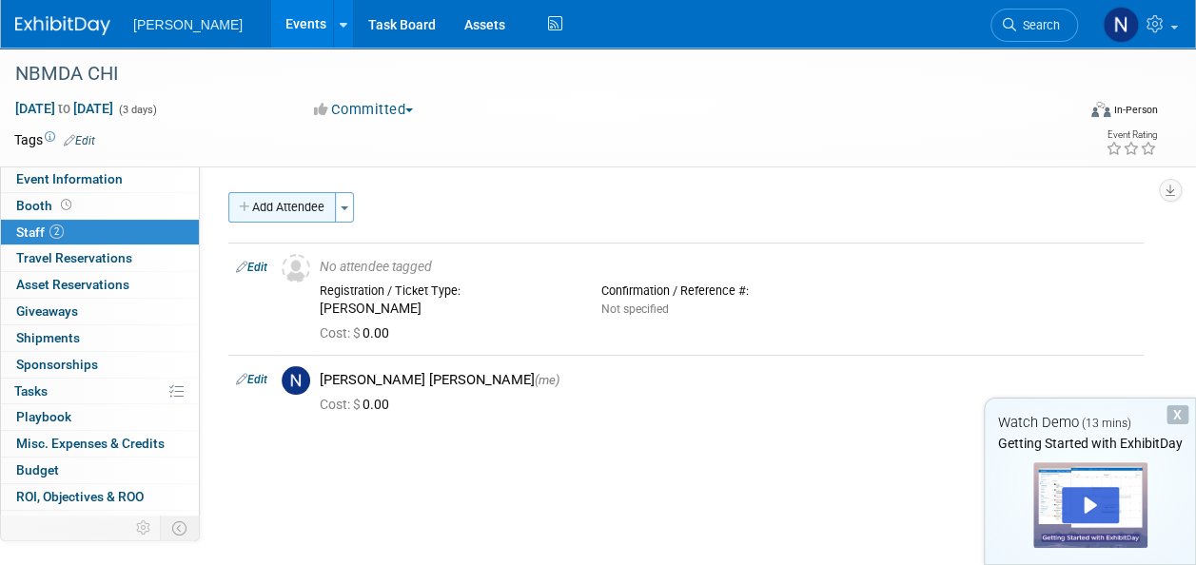
click at [278, 216] on button "Add Attendee" at bounding box center [281, 207] width 107 height 30
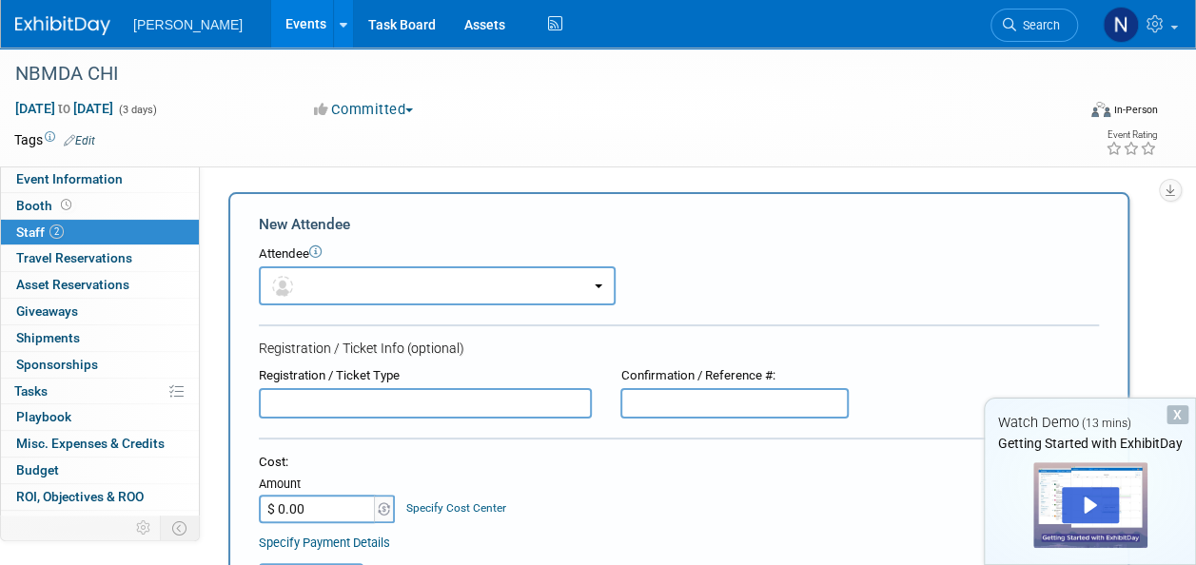
click at [341, 406] on input "text" at bounding box center [425, 403] width 333 height 30
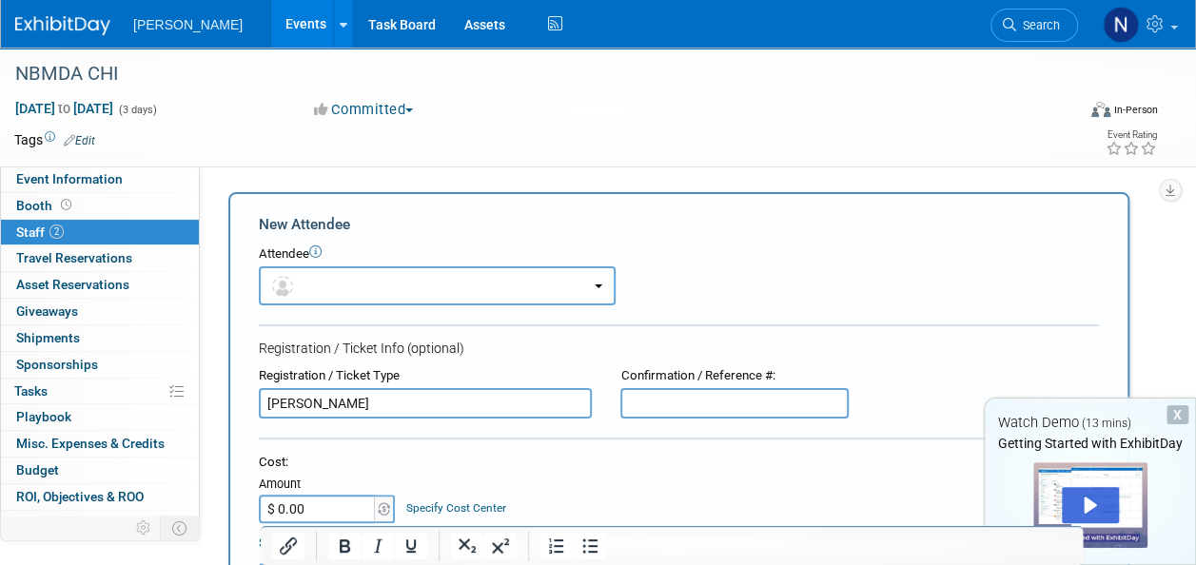
scroll to position [470, 0]
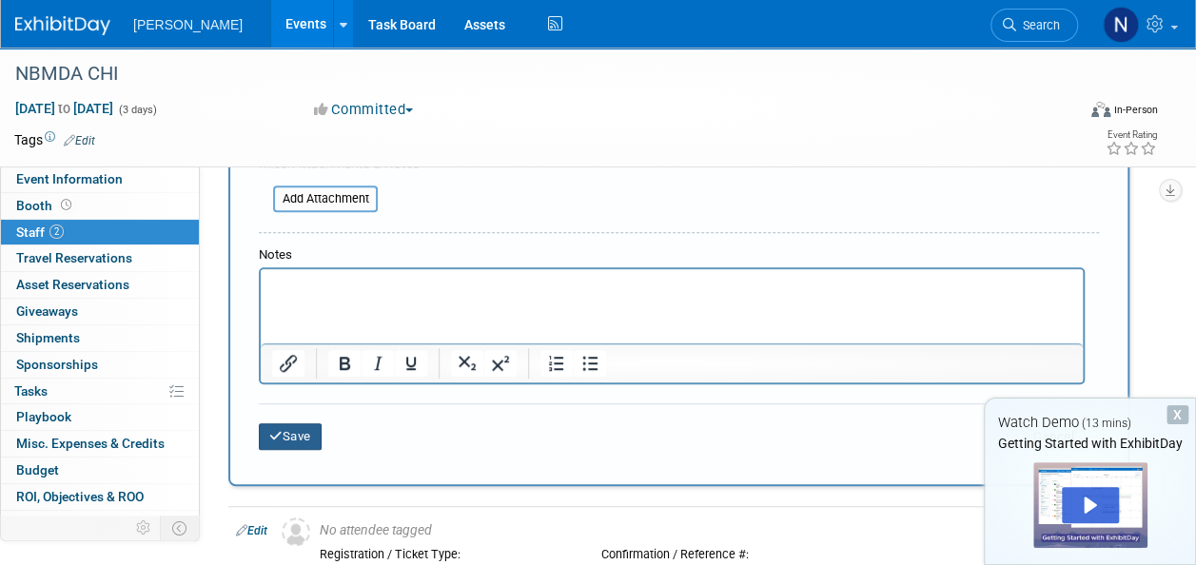
type input "[PERSON_NAME]"
click at [304, 435] on button "Save" at bounding box center [290, 436] width 63 height 27
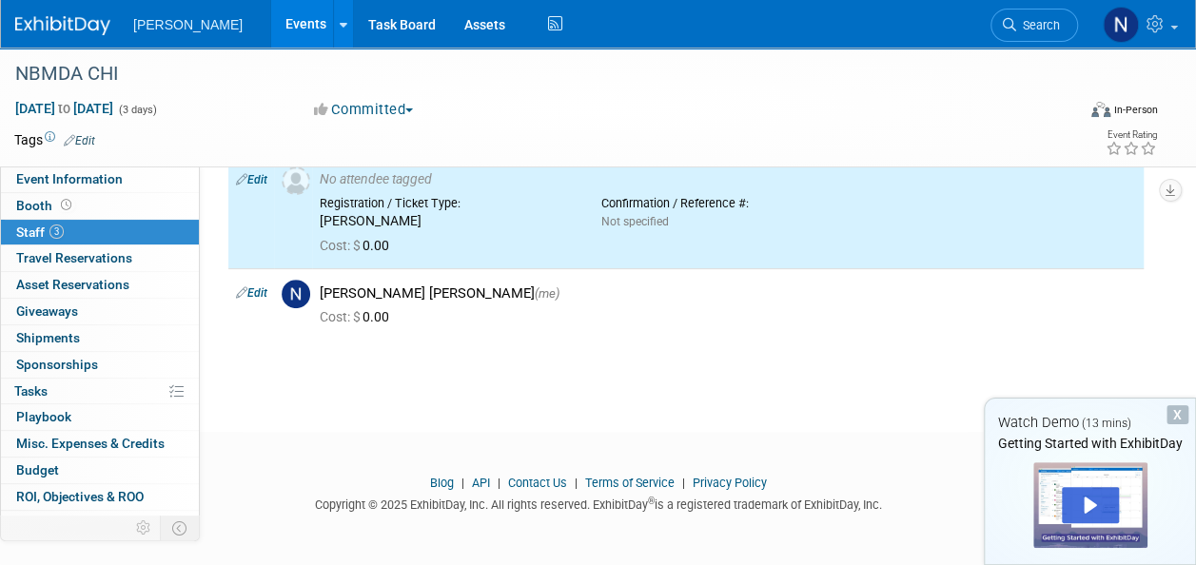
scroll to position [0, 0]
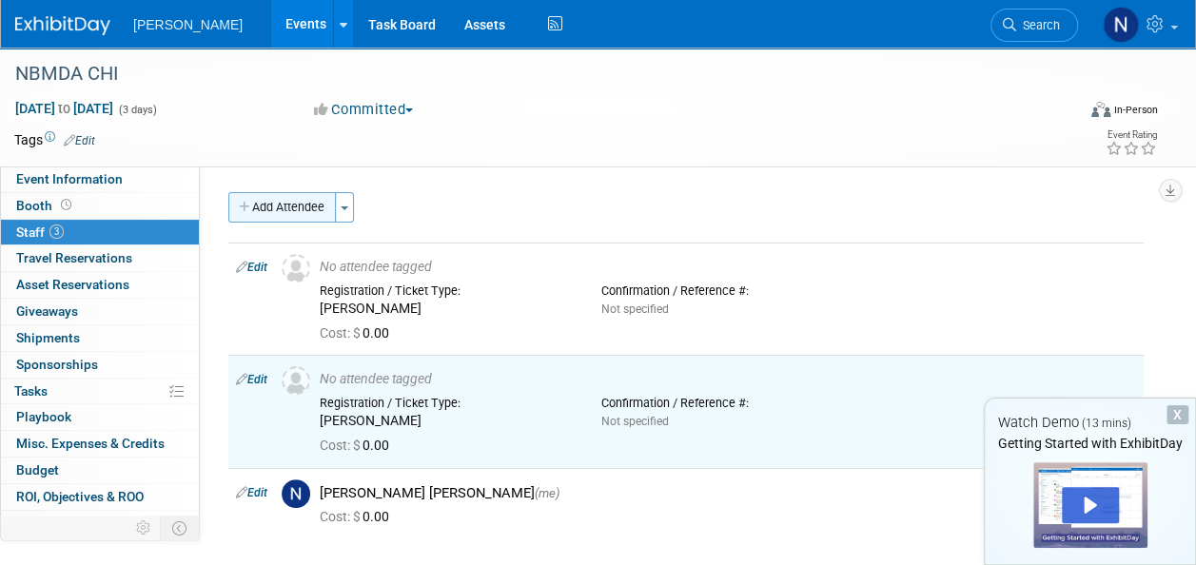
click at [283, 214] on button "Add Attendee" at bounding box center [281, 207] width 107 height 30
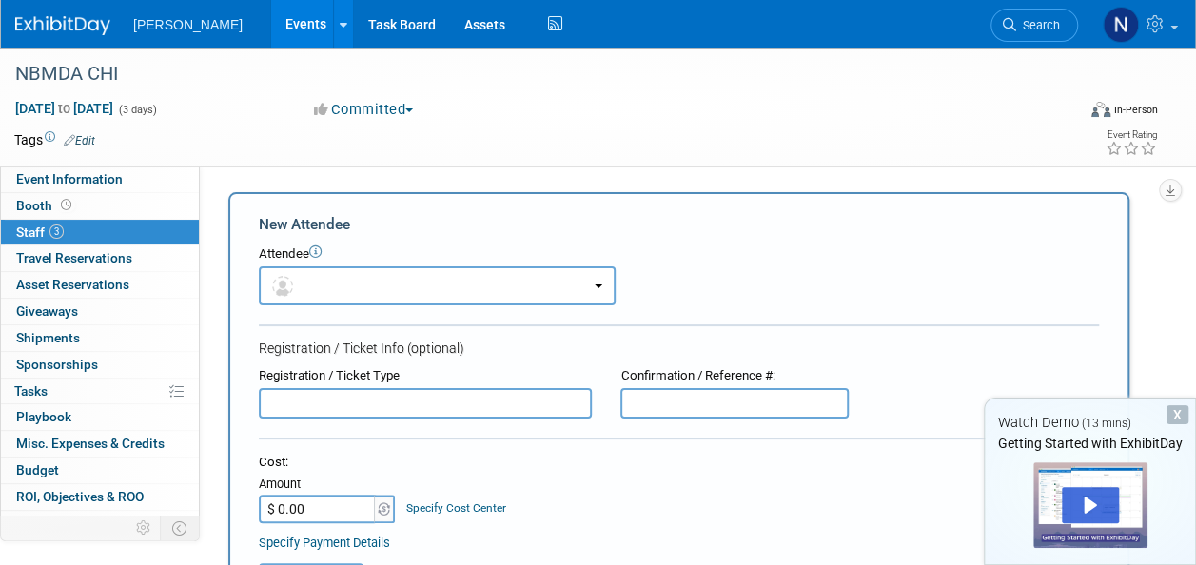
click at [323, 415] on input "text" at bounding box center [425, 403] width 333 height 30
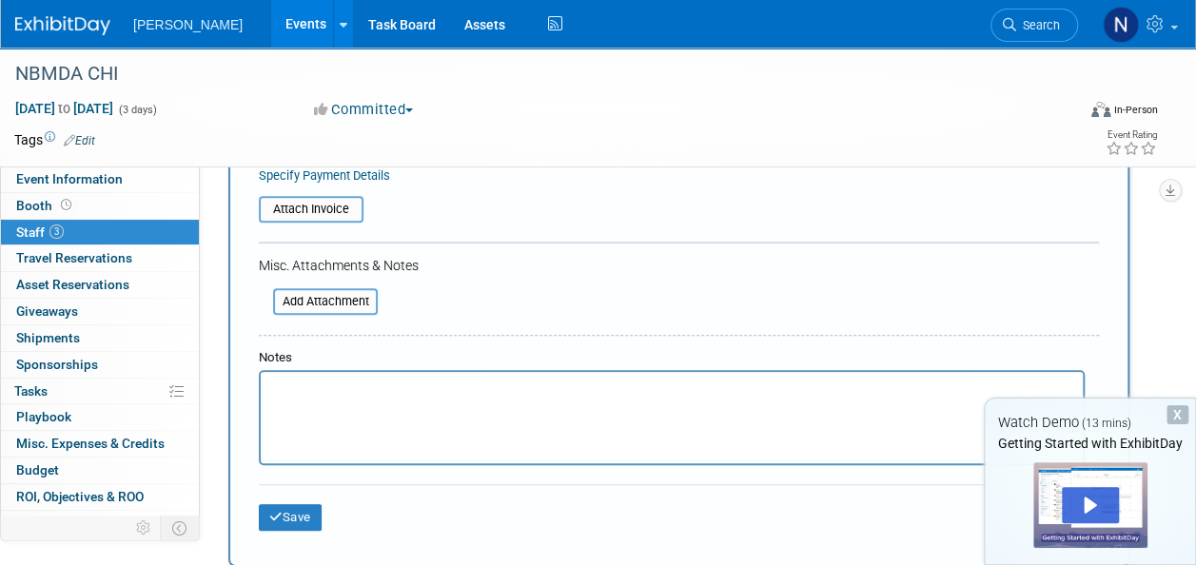
scroll to position [396, 0]
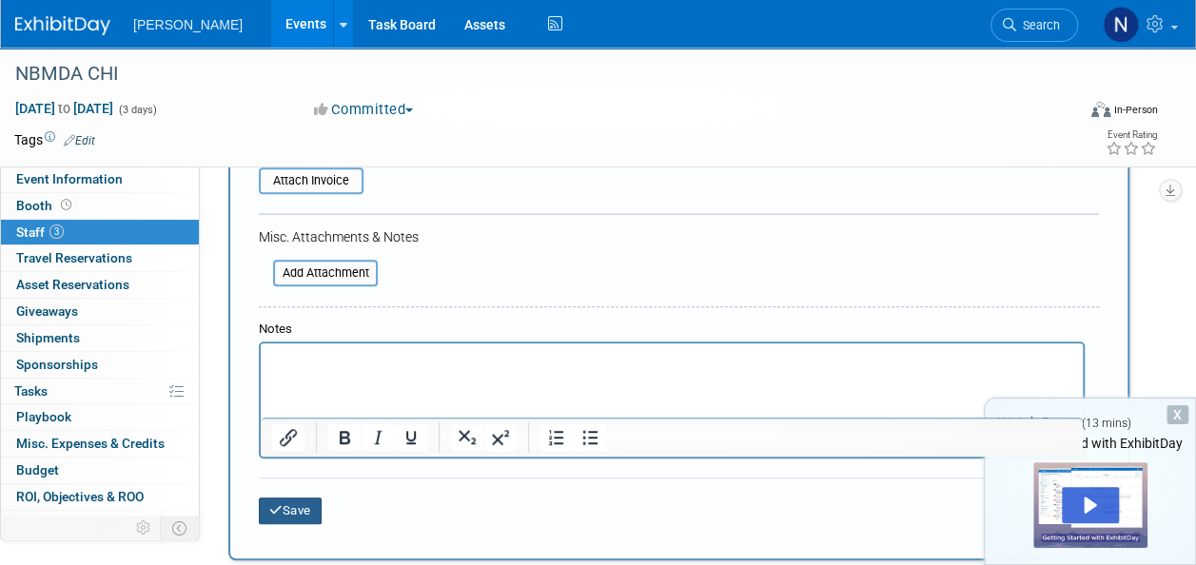
type input "[PERSON_NAME]"
click at [284, 508] on button "Save" at bounding box center [290, 510] width 63 height 27
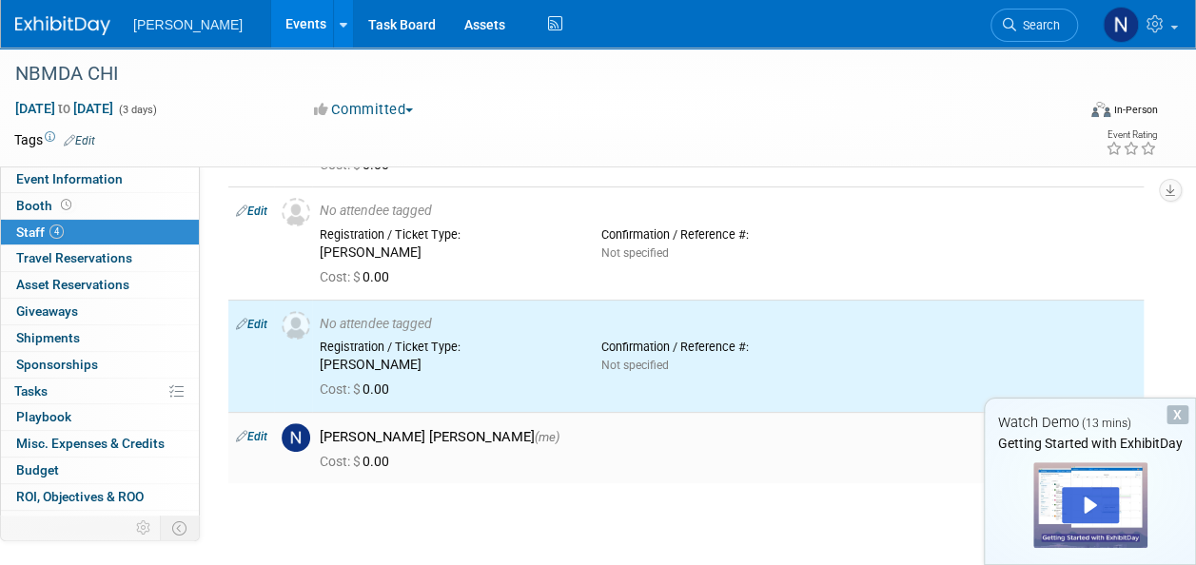
scroll to position [0, 0]
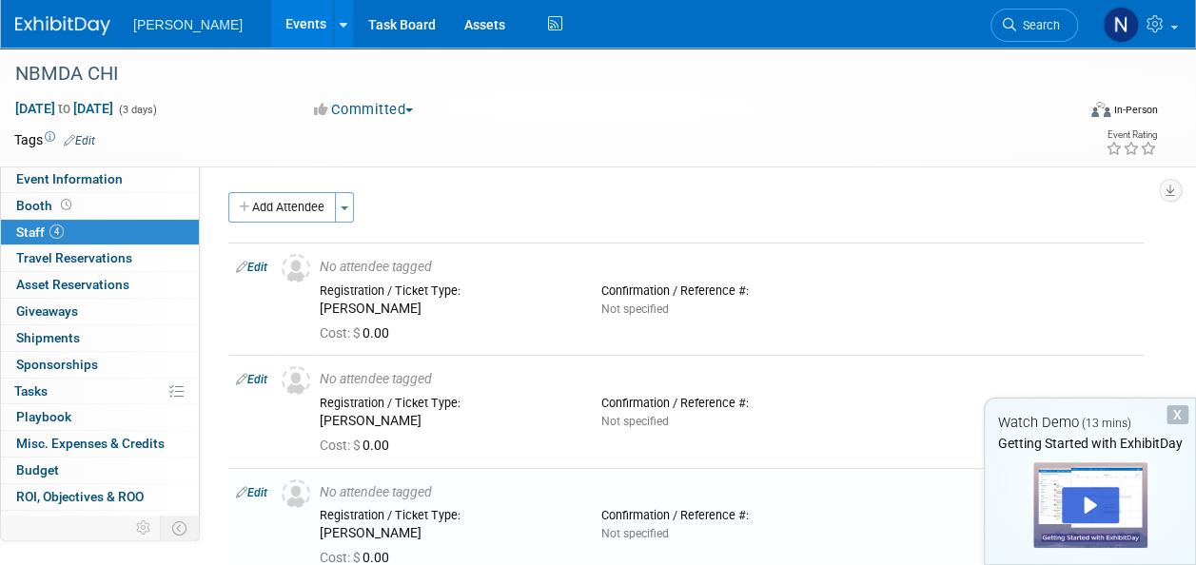
click at [280, 191] on div "Event Website: Edit [URL][DOMAIN_NAME] [URL][DOMAIN_NAME] Save Cancel" at bounding box center [679, 362] width 958 height 393
click at [282, 203] on button "Add Attendee" at bounding box center [281, 207] width 107 height 30
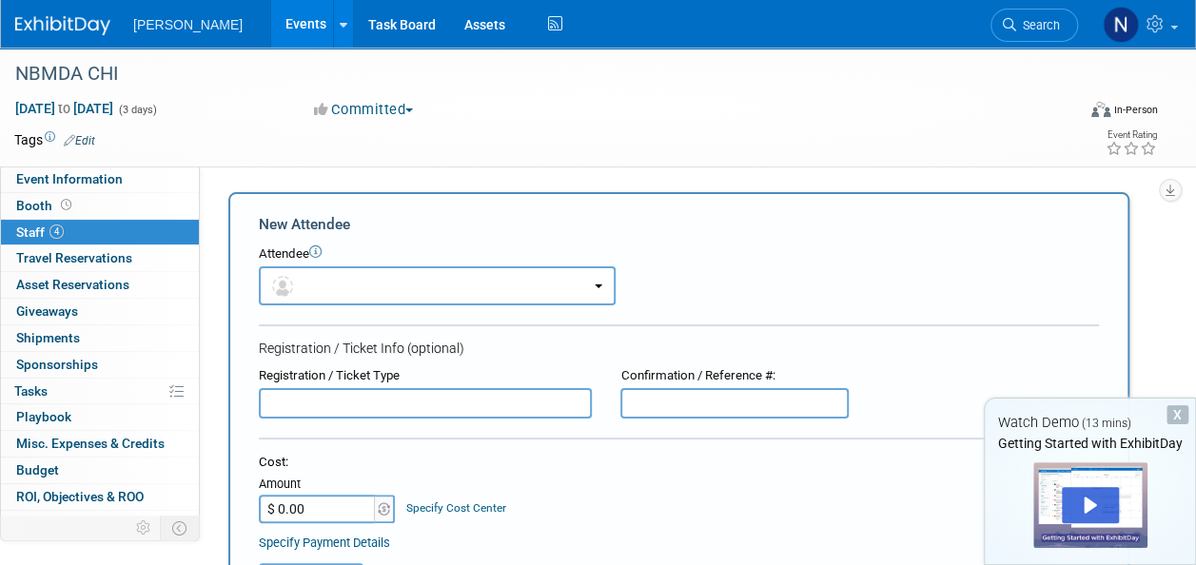
click at [338, 409] on input "text" at bounding box center [425, 403] width 333 height 30
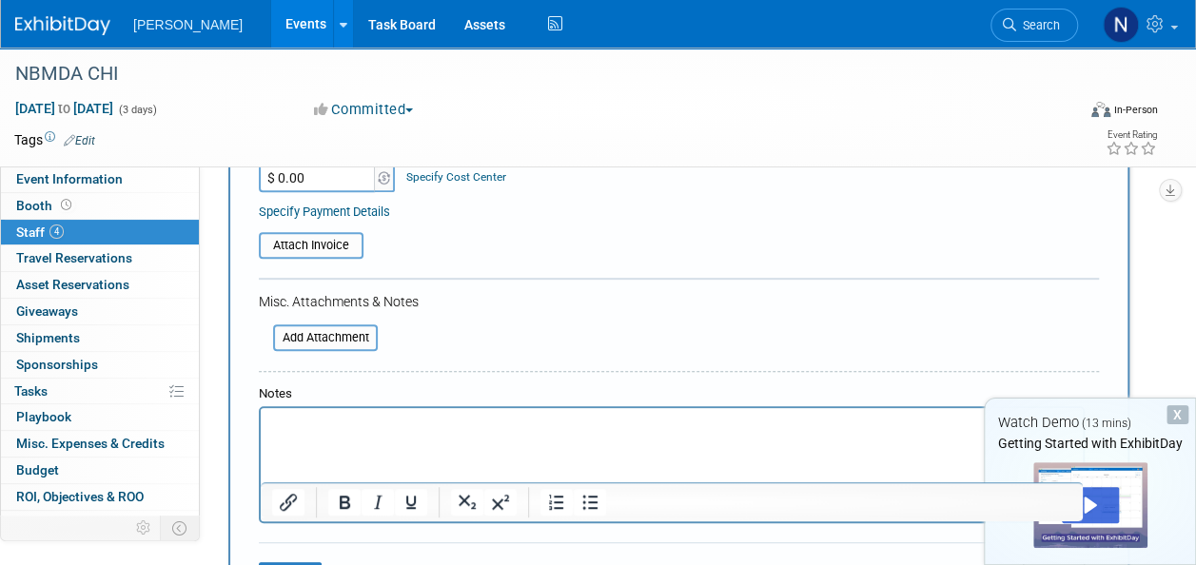
scroll to position [432, 0]
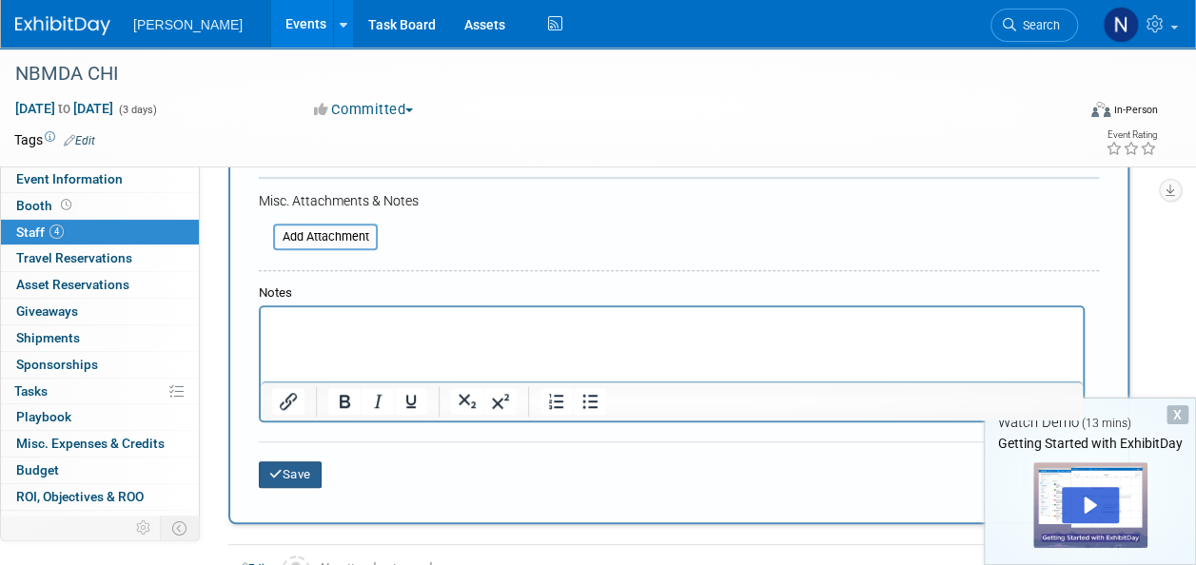
type input "[PERSON_NAME]"
click at [306, 471] on button "Save" at bounding box center [290, 474] width 63 height 27
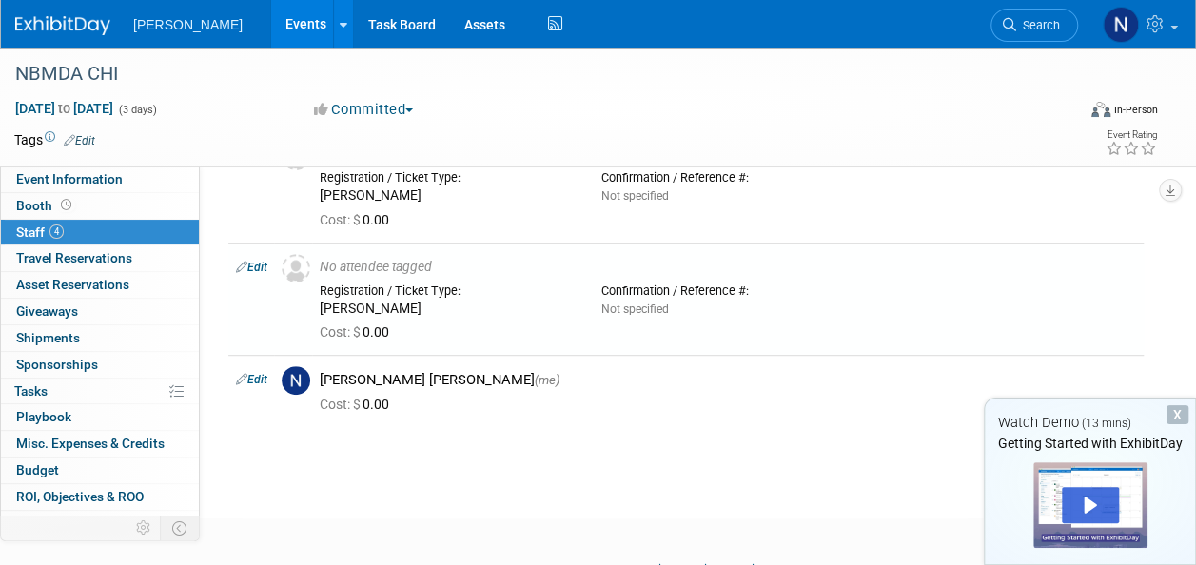
scroll to position [421, 0]
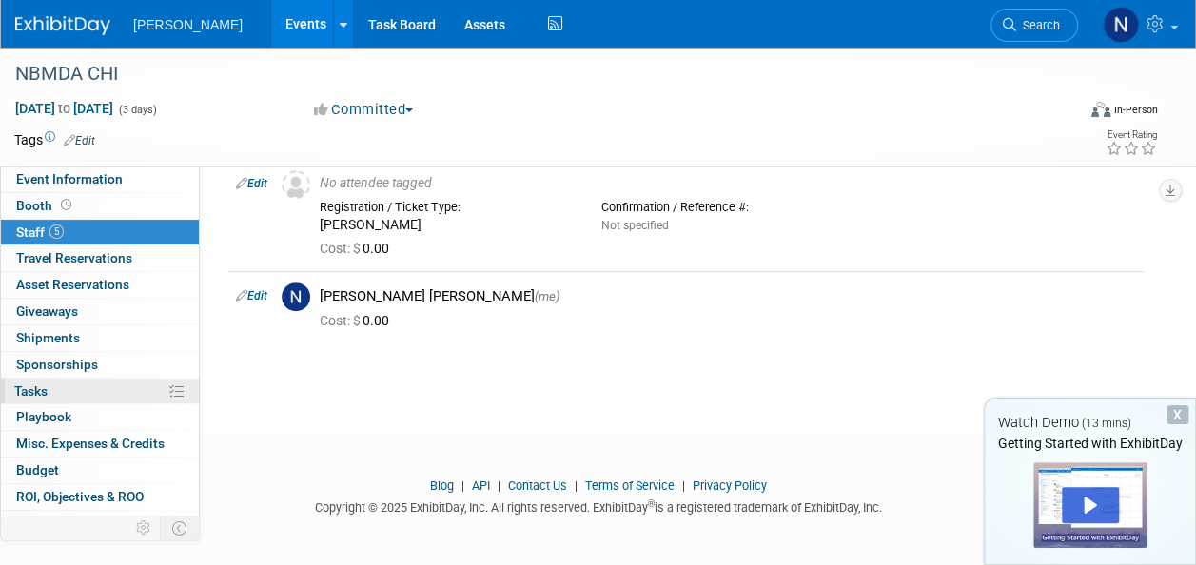
click at [49, 393] on link "0% Tasks 0%" at bounding box center [100, 392] width 198 height 26
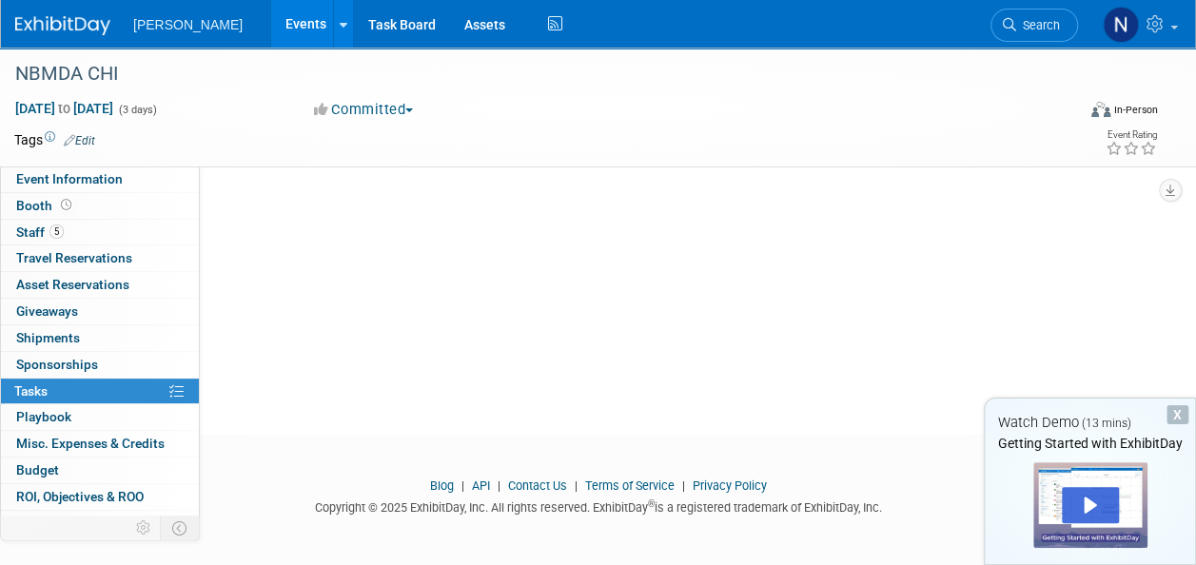
scroll to position [0, 0]
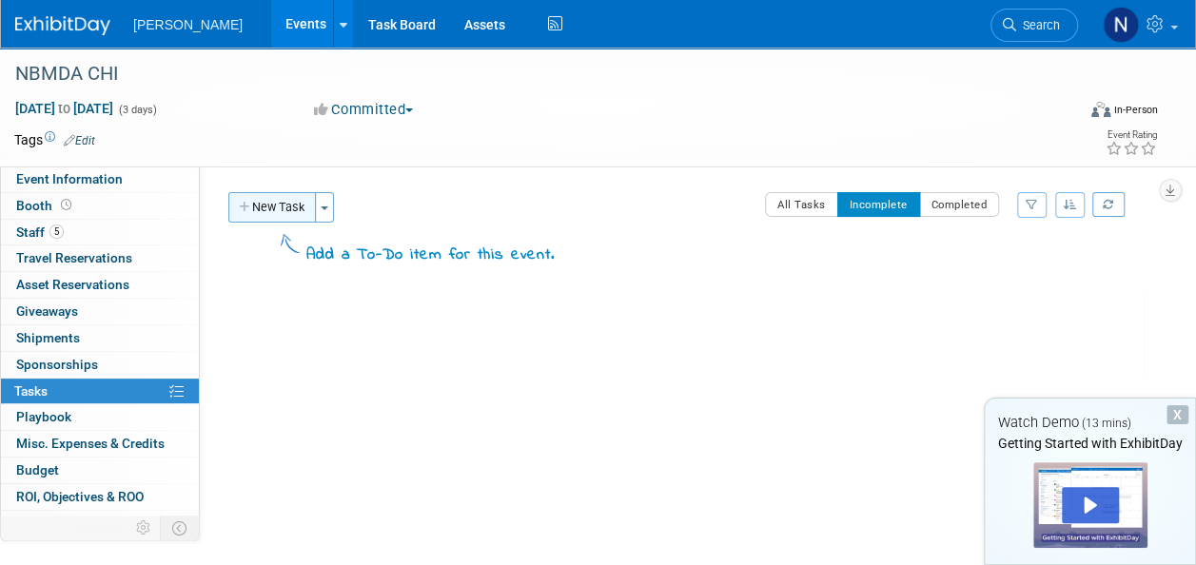
click at [289, 199] on button "New Task" at bounding box center [272, 207] width 88 height 30
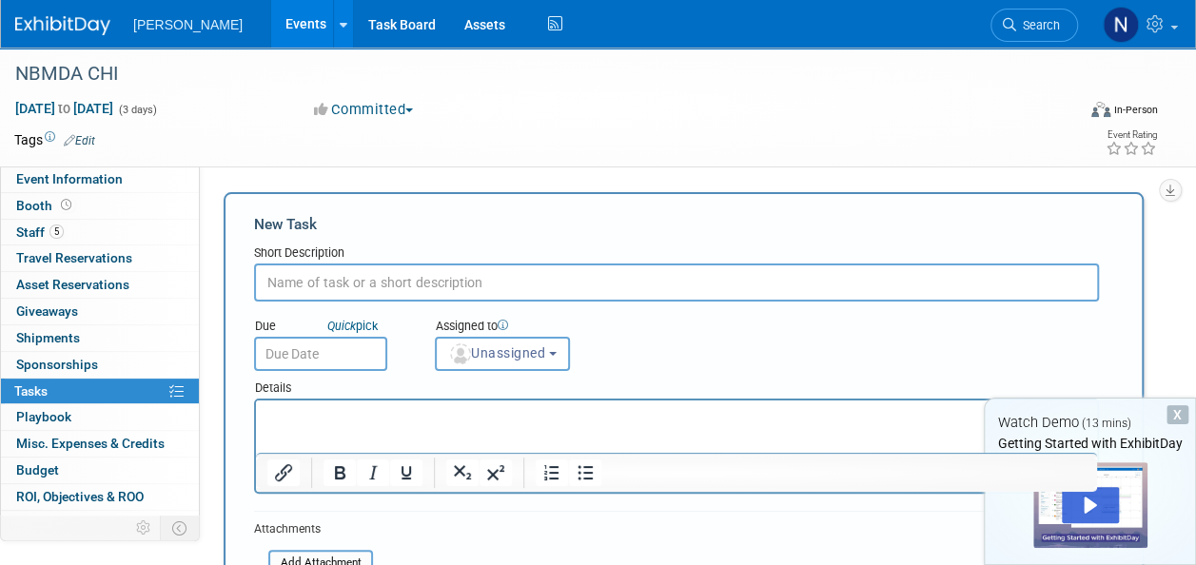
scroll to position [43, 0]
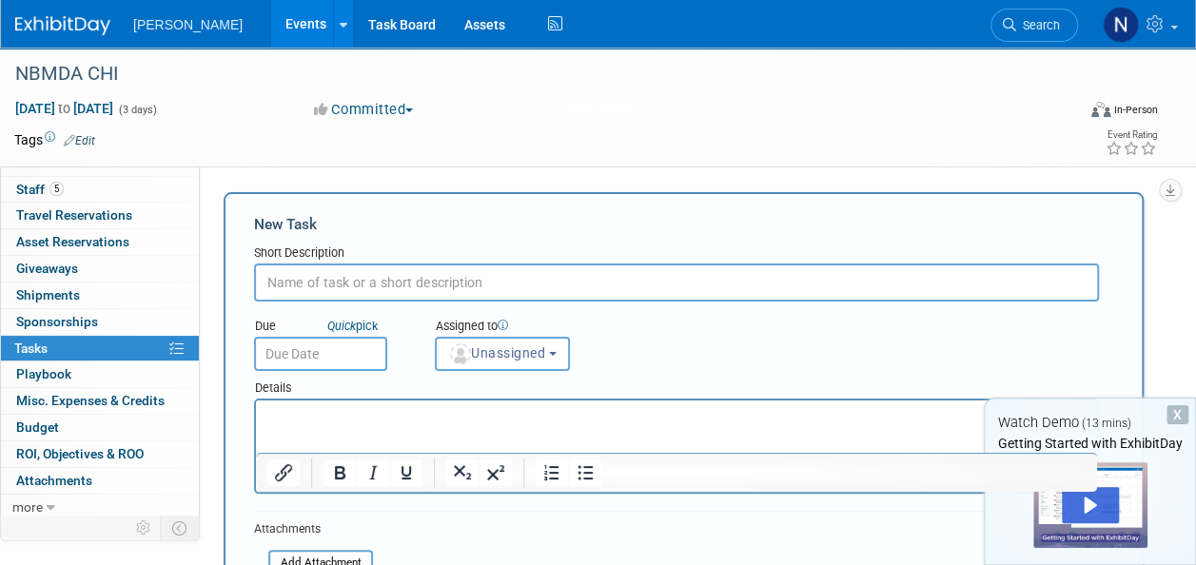
click at [307, 278] on input "text" at bounding box center [676, 282] width 845 height 38
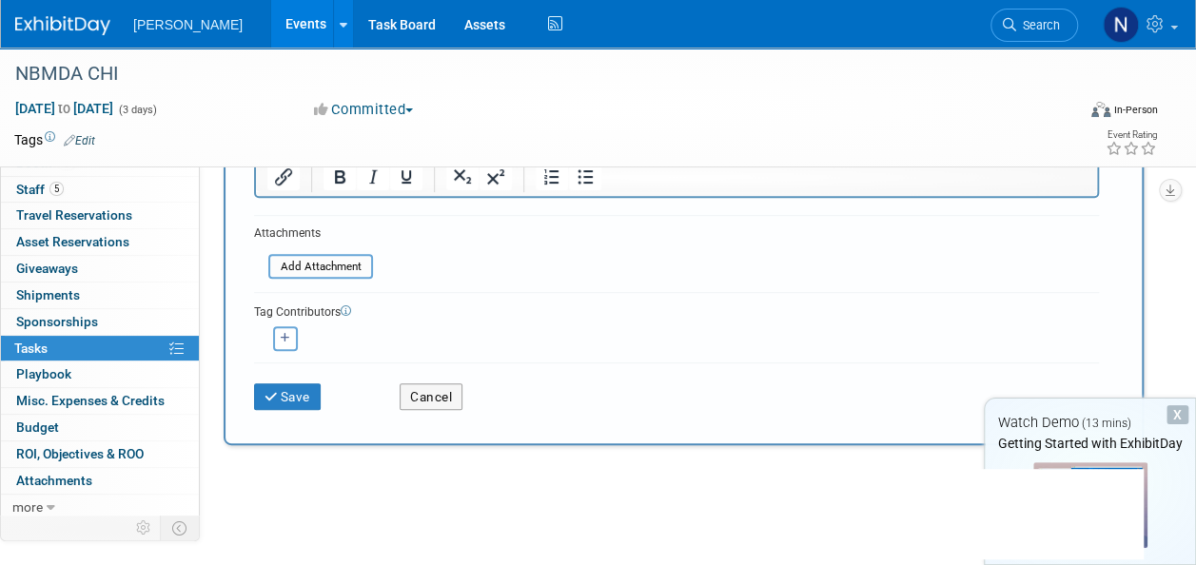
scroll to position [297, 0]
type input "BOOTH SET UP"
click at [300, 406] on button "Save" at bounding box center [287, 395] width 67 height 27
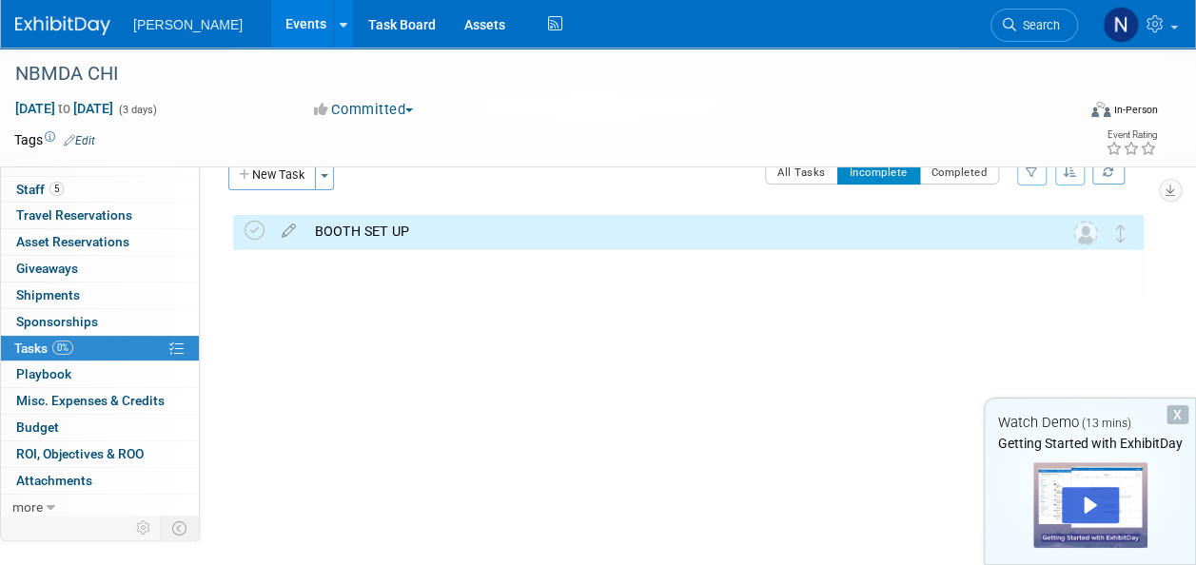
scroll to position [0, 0]
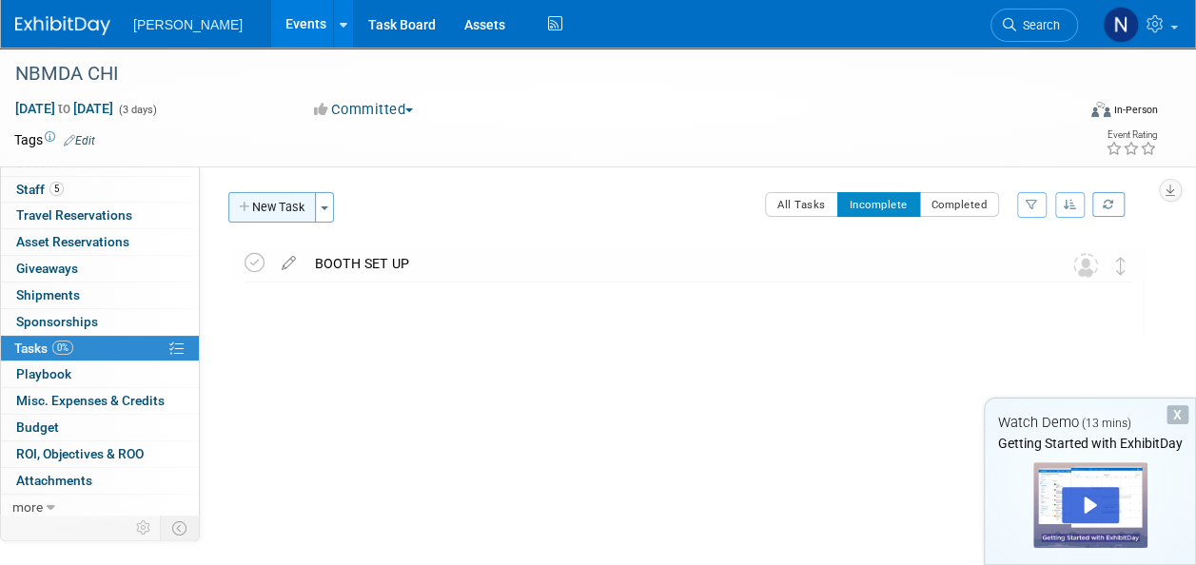
click at [265, 193] on button "New Task" at bounding box center [272, 207] width 88 height 30
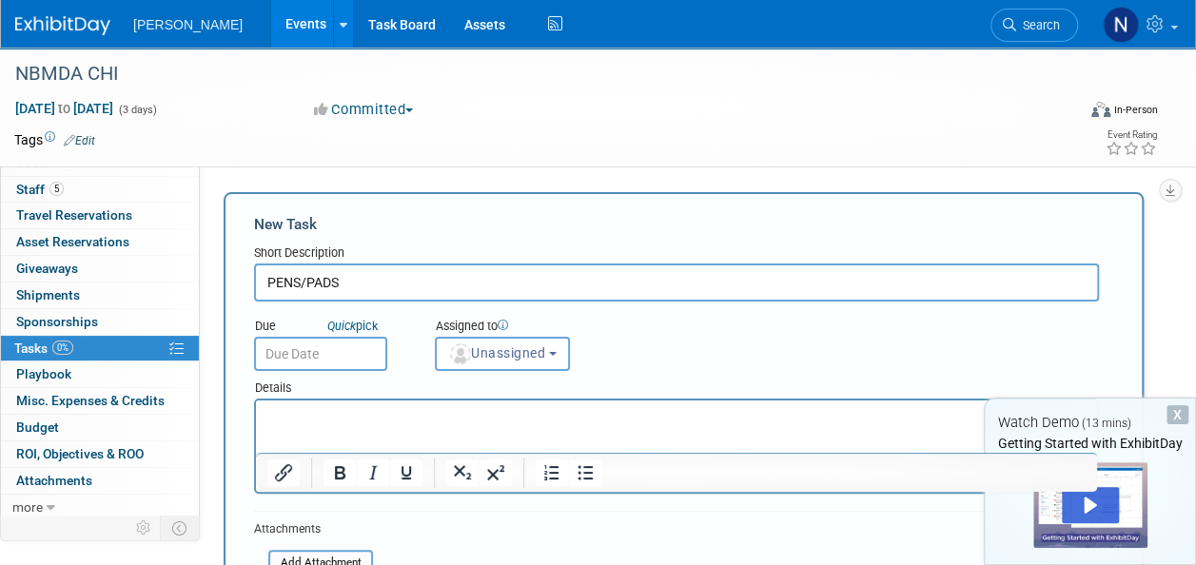
type input "PENS/PADS"
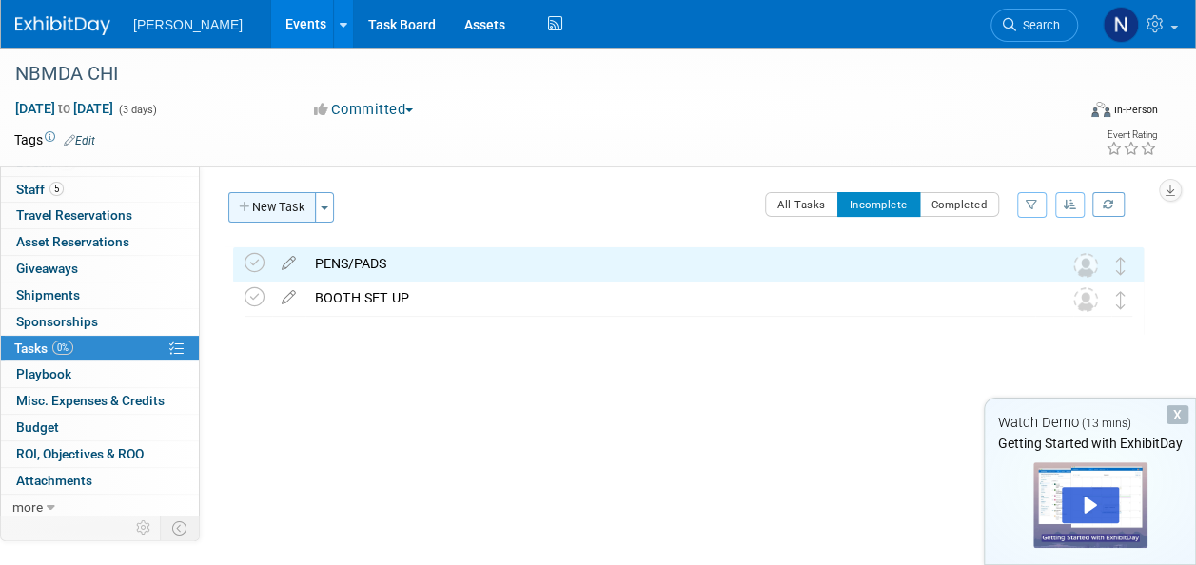
click at [257, 212] on button "New Task" at bounding box center [272, 207] width 88 height 30
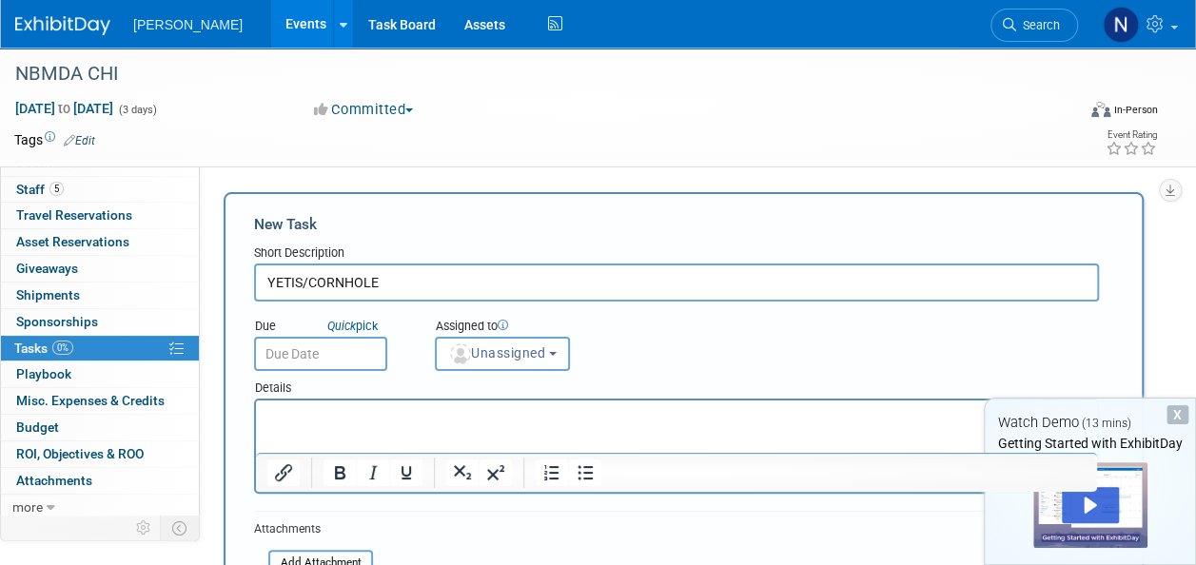
type input "YETIS/CORNHOLE"
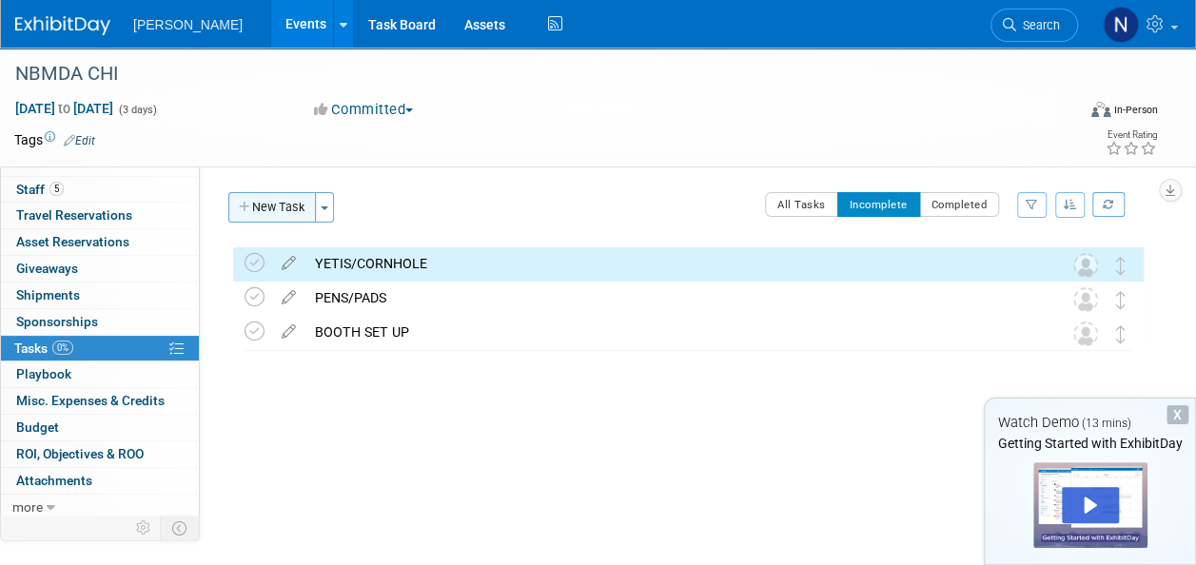
click at [257, 212] on button "New Task" at bounding box center [272, 207] width 88 height 30
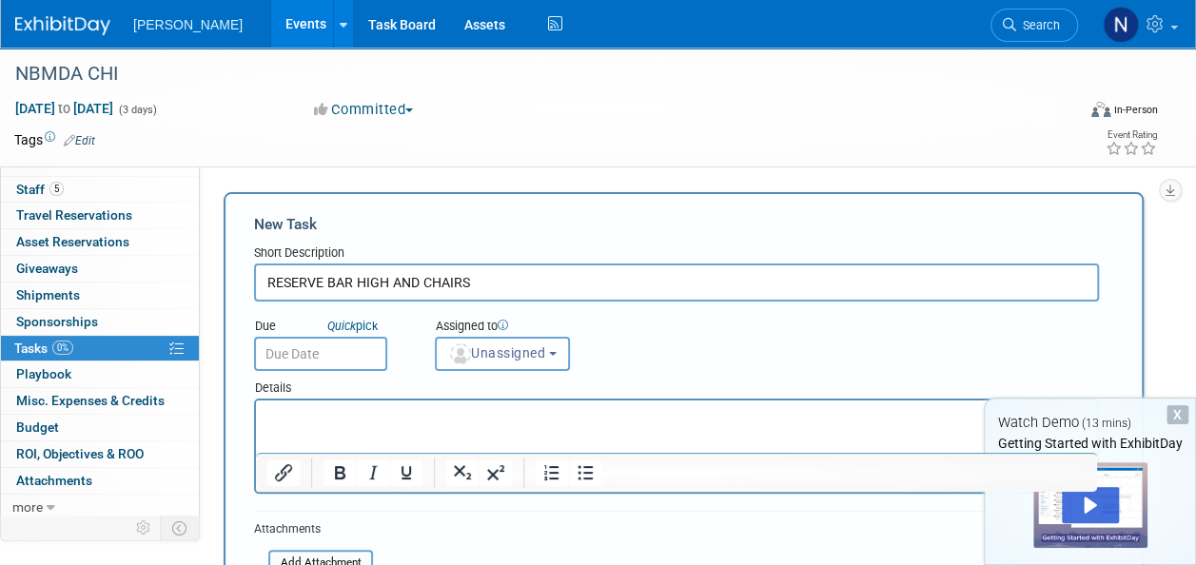
type input "RESERVE BAR HIGH AND CHAIRS"
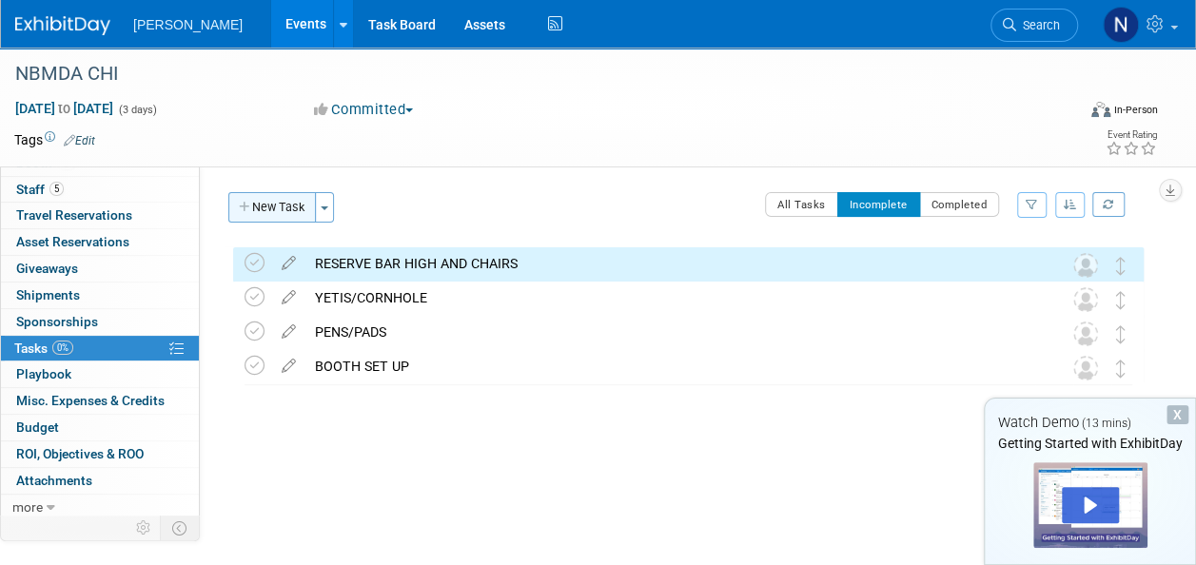
click at [262, 209] on button "New Task" at bounding box center [272, 207] width 88 height 30
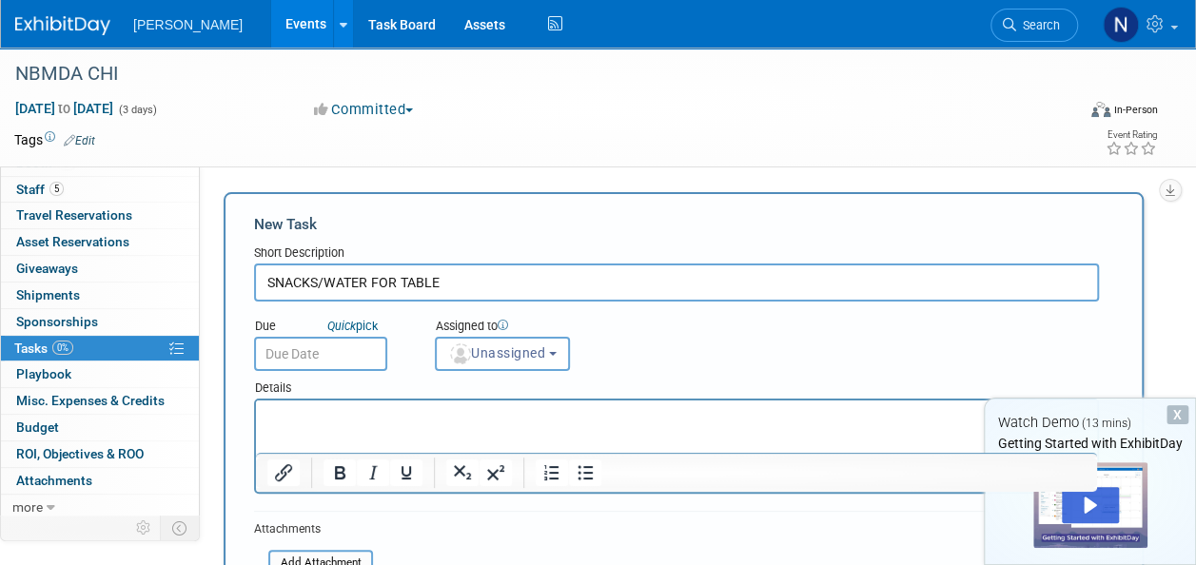
type input "SNACKS/WATER FOR TABLE"
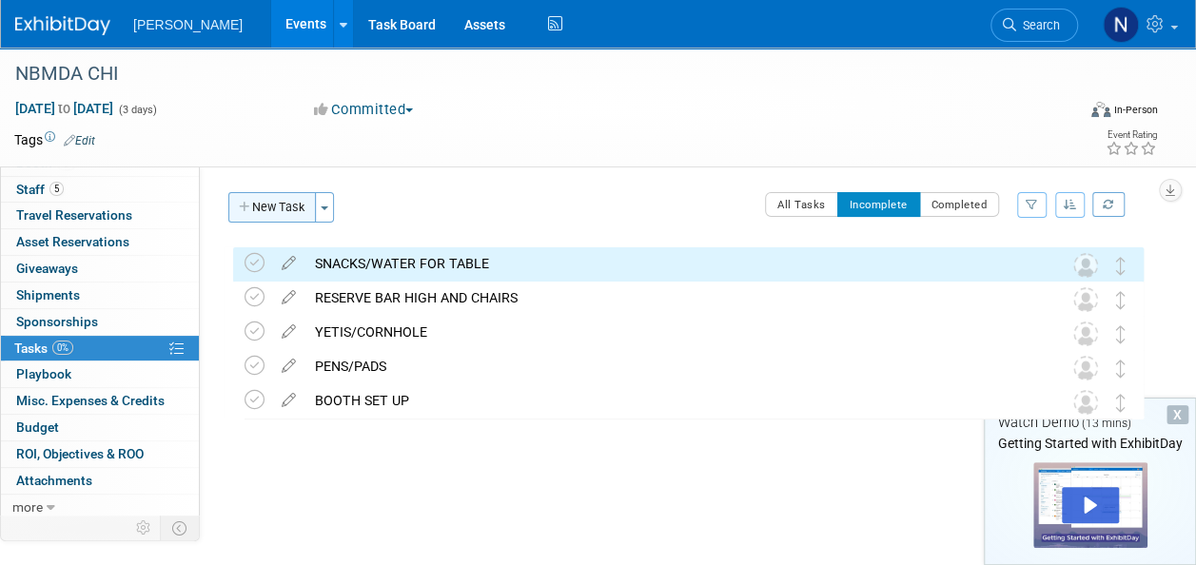
click at [262, 209] on button "New Task" at bounding box center [272, 207] width 88 height 30
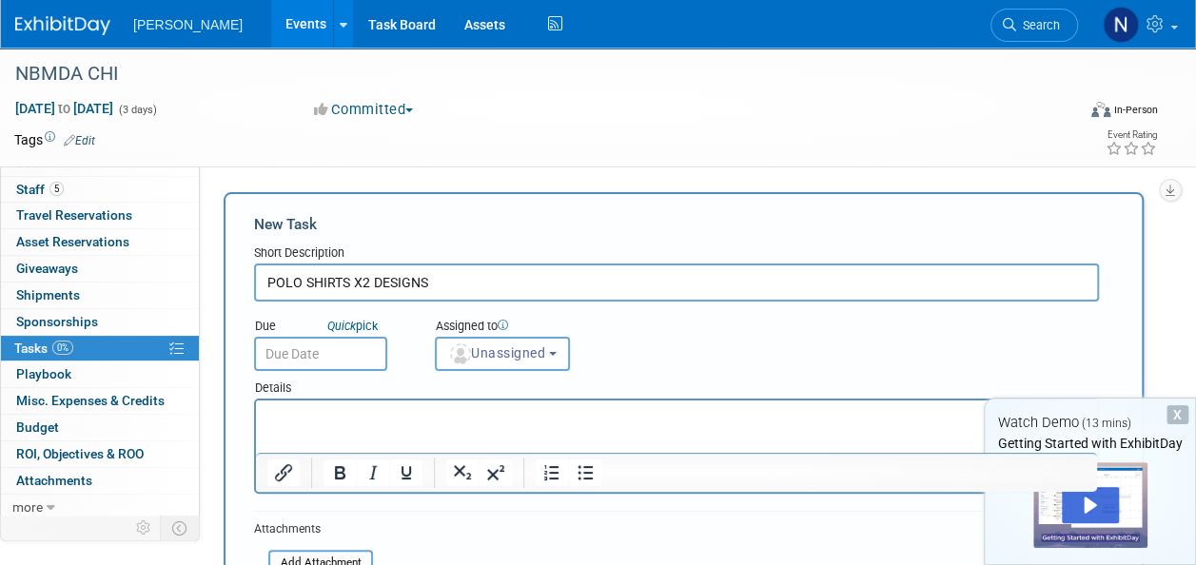
type input "POLO SHIRTS X2 DESIGNS"
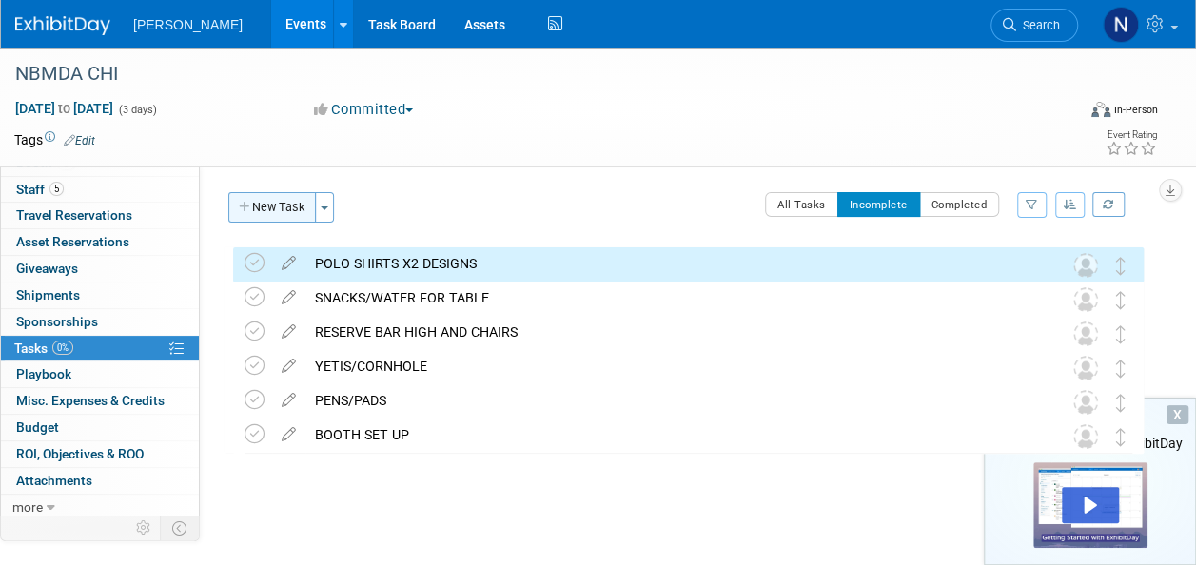
click at [280, 206] on button "New Task" at bounding box center [272, 207] width 88 height 30
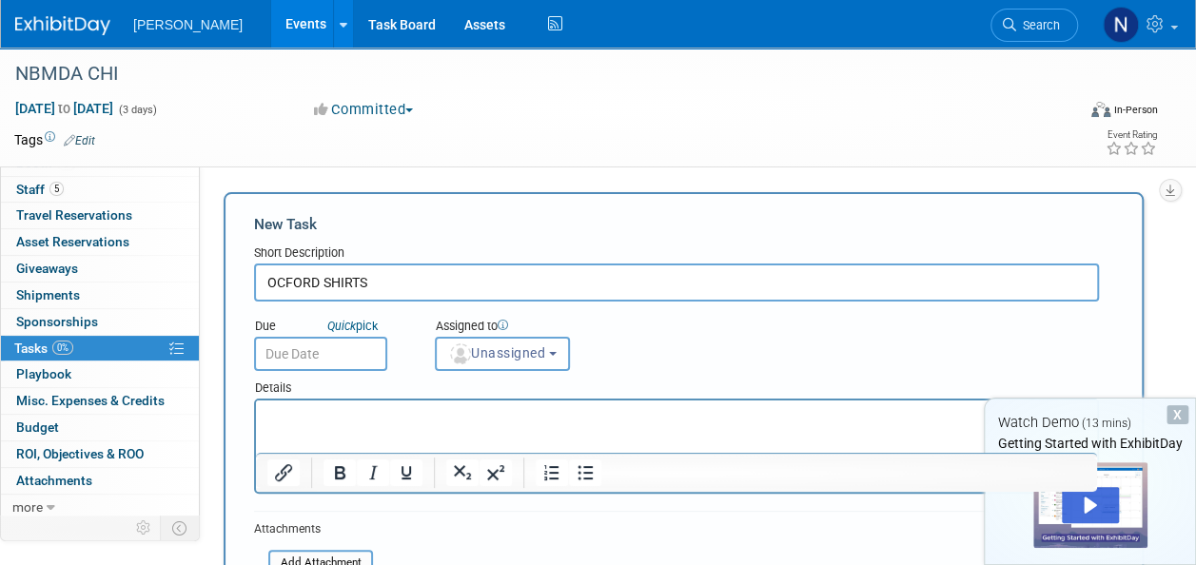
type input "OCFORD SHIRTS"
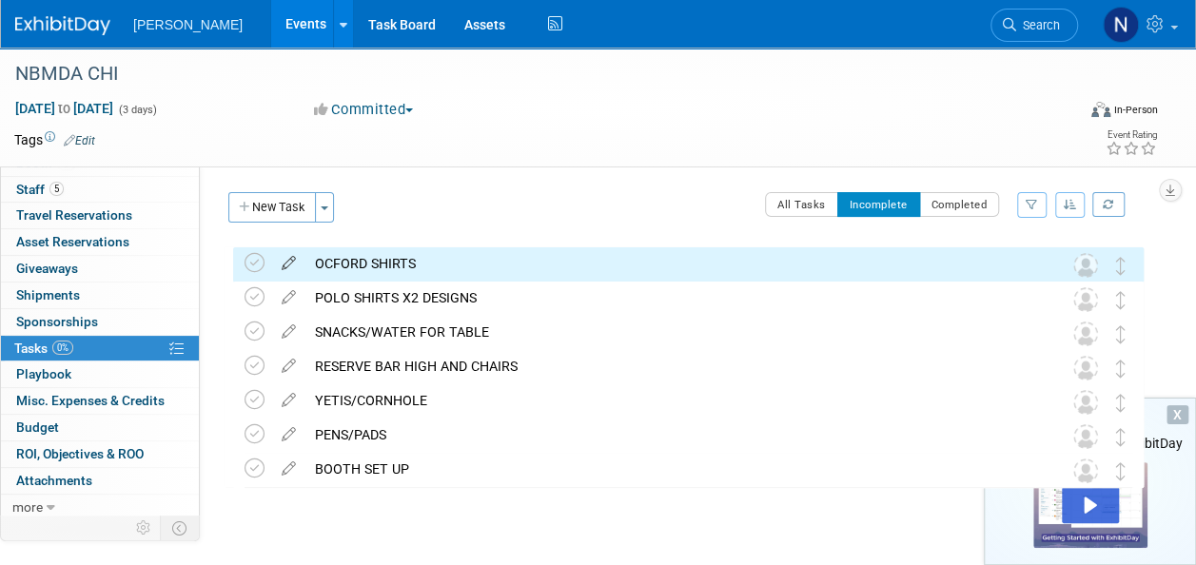
click at [287, 261] on icon at bounding box center [288, 259] width 33 height 24
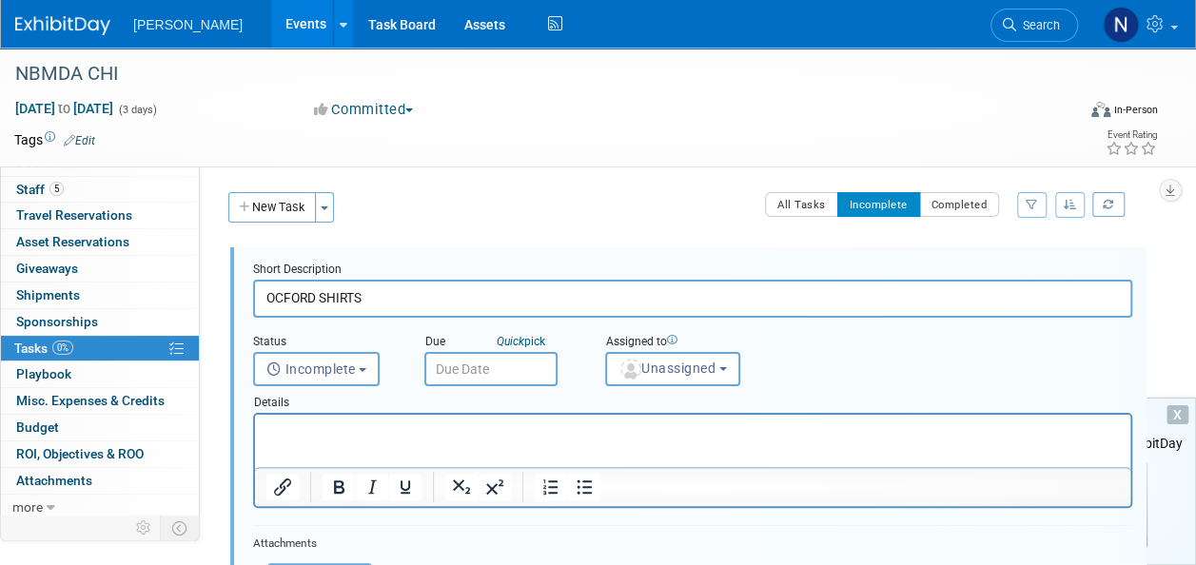
click at [283, 297] on input "OCFORD SHIRTS" at bounding box center [692, 298] width 879 height 37
type input "OXFORD SHIRTS"
